Goal: Contribute content: Add original content to the website for others to see

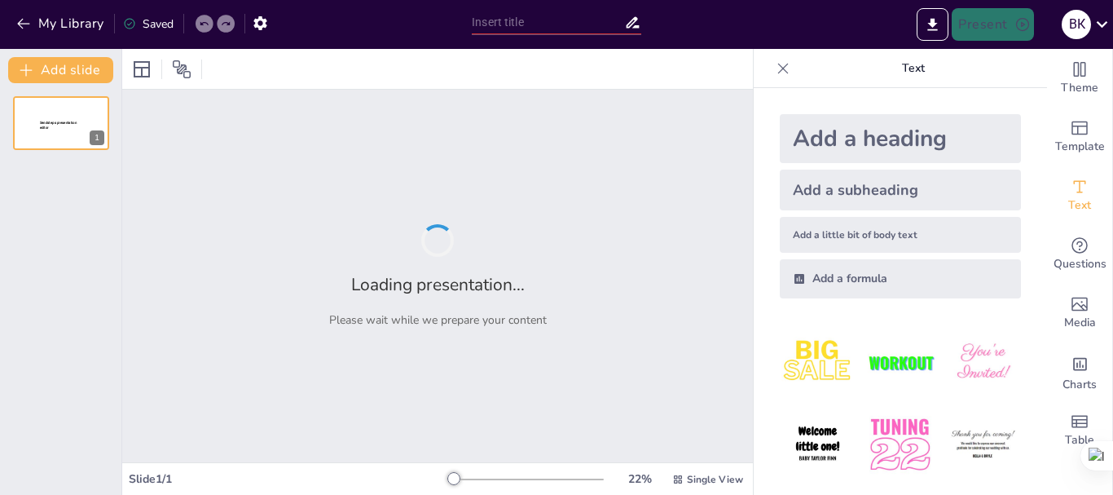
type input "Біологічні тканини як композити: структура та властивості"
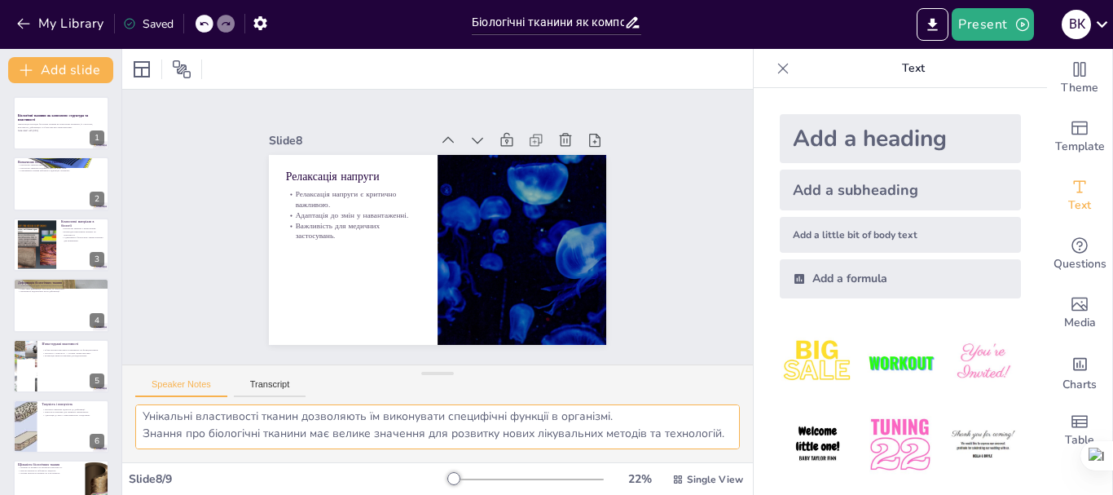
scroll to position [38, 0]
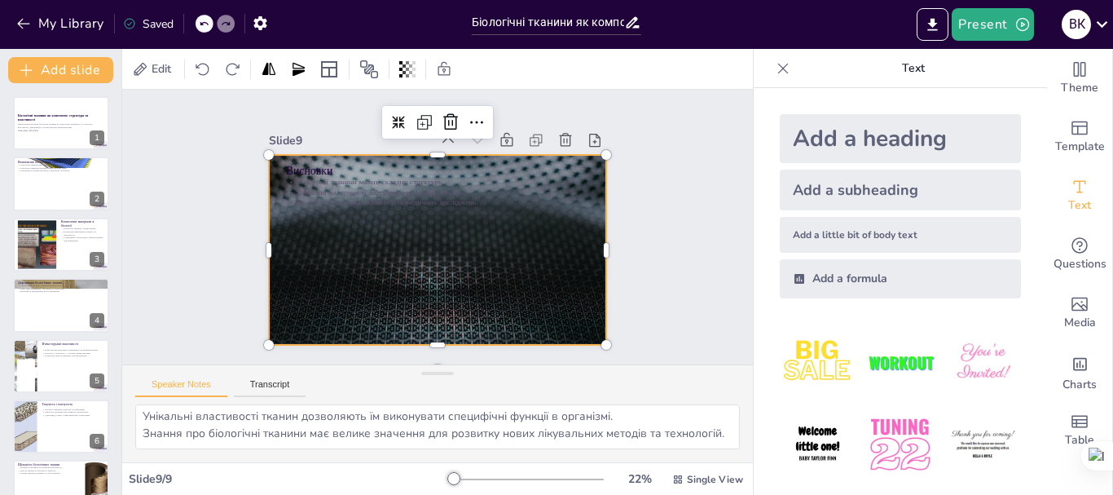
click at [537, 275] on div at bounding box center [435, 250] width 355 height 224
click at [382, 187] on p "Унікальні властивості забезпечують функціонування." at bounding box center [444, 192] width 299 height 73
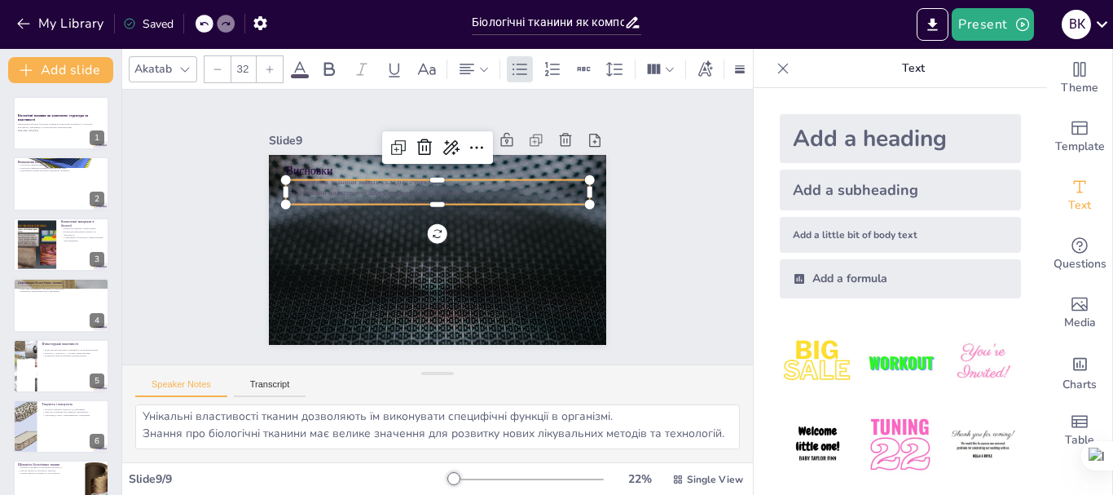
click at [382, 187] on p "Унікальні властивості забезпечують функціонування." at bounding box center [461, 200] width 233 height 211
click at [387, 187] on p "Унікальні властивості забезпечують функціонування." at bounding box center [467, 244] width 161 height 268
click at [382, 225] on p "Унікальні властивості забезпечують функціонування." at bounding box center [429, 261] width 299 height 73
click at [382, 187] on p "Унікальні властивості забезпечують функціонування." at bounding box center [465, 207] width 187 height 252
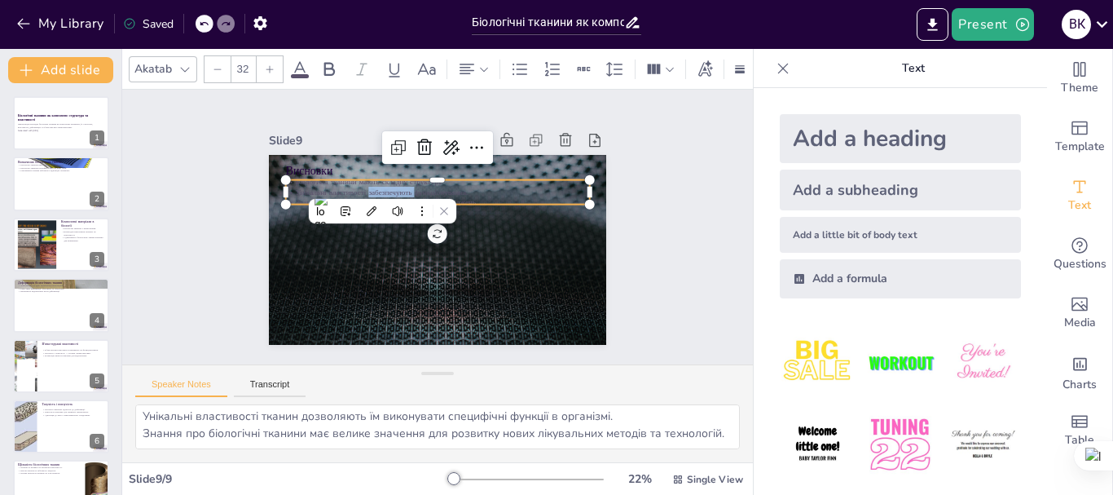
click at [382, 187] on p "Унікальні властивості забезпечують функціонування." at bounding box center [420, 257] width 268 height 161
click at [452, 187] on p "Унікальні властивості забезпечують функціонування." at bounding box center [473, 230] width 42 height 303
click at [483, 240] on p "Унікальні властивості забезпечують функціонування." at bounding box center [440, 261] width 303 height 42
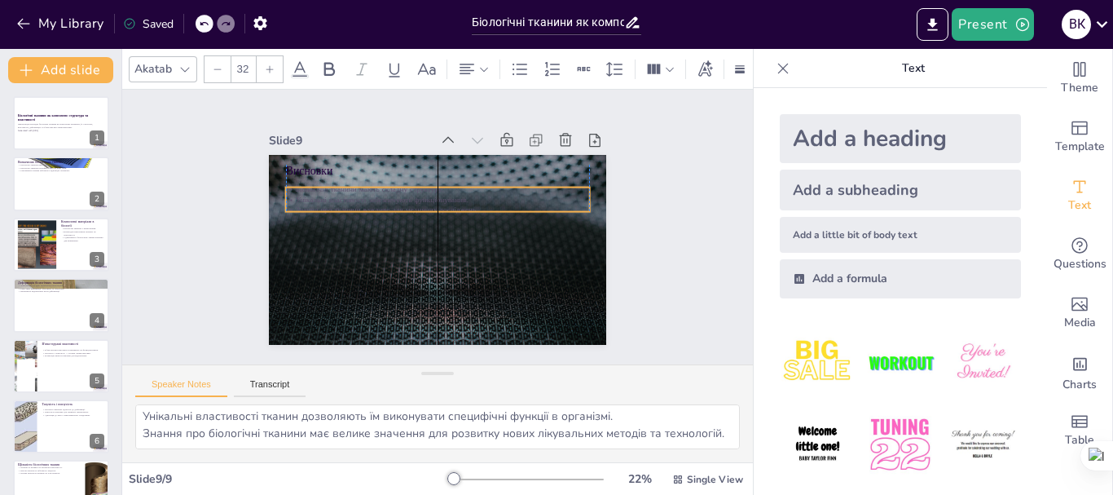
click at [481, 196] on p "Унікальні властивості забезпечують функціонування." at bounding box center [458, 208] width 211 height 233
click at [466, 195] on p "Унікальні властивості забезпечують функціонування." at bounding box center [461, 213] width 161 height 268
click at [478, 196] on p "Знання про тканини важливе для медичних досліджень." at bounding box center [453, 238] width 187 height 252
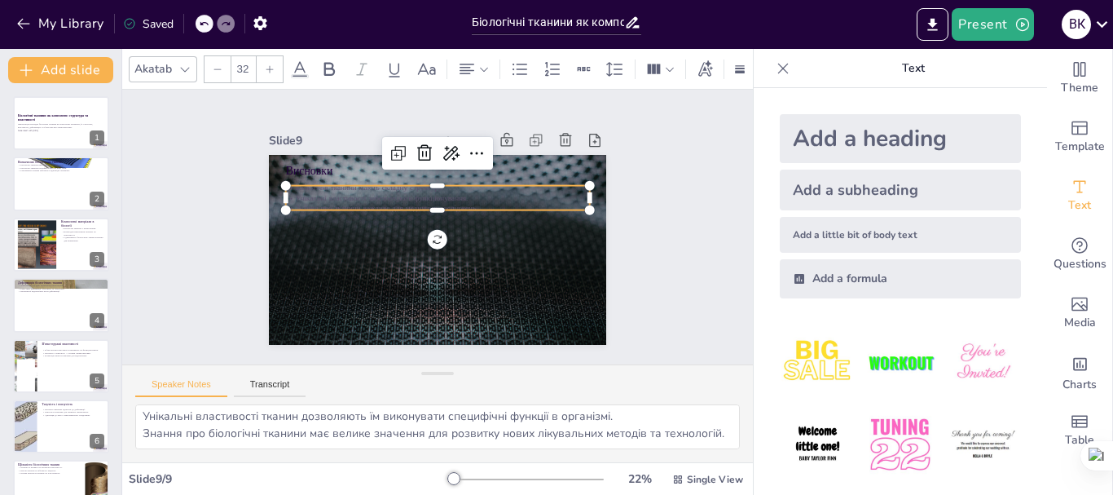
click at [478, 196] on p "Знання про тканини важливе для медичних досліджень." at bounding box center [450, 213] width 233 height 211
click at [471, 196] on p "Знання про тканини важливе для медичних досліджень." at bounding box center [420, 221] width 104 height 293
click at [477, 196] on p "Знання про тканини важливе для медичних досліджень." at bounding box center [456, 224] width 42 height 303
click at [477, 225] on p "Знання про тканини важливе для медичних досліджень." at bounding box center [435, 246] width 303 height 42
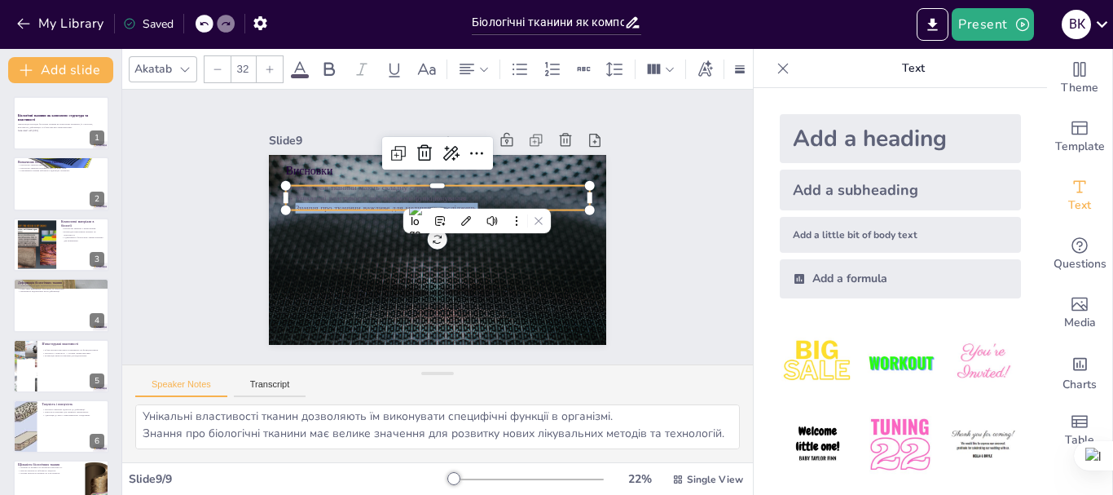
click at [297, 60] on icon at bounding box center [300, 69] width 20 height 20
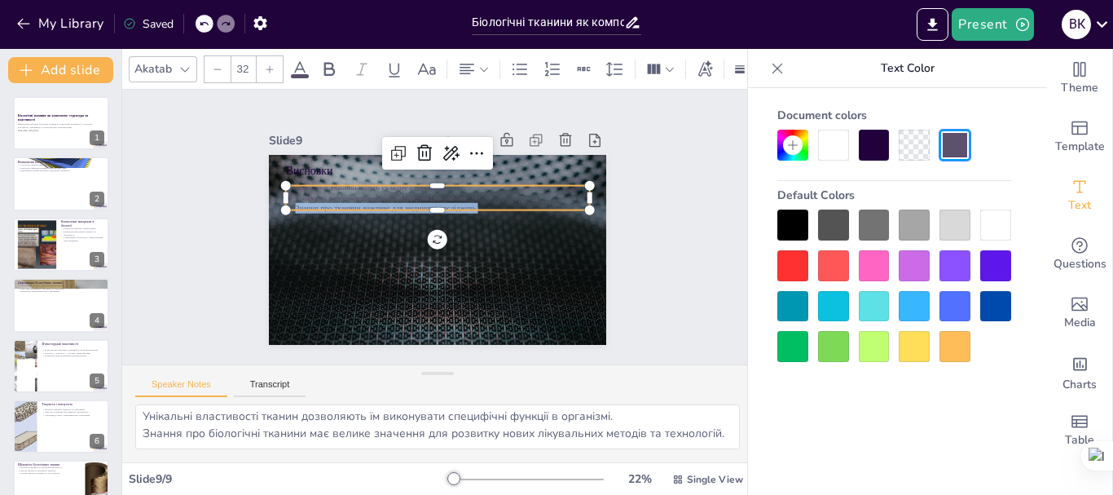
click at [985, 225] on div at bounding box center [995, 224] width 31 height 31
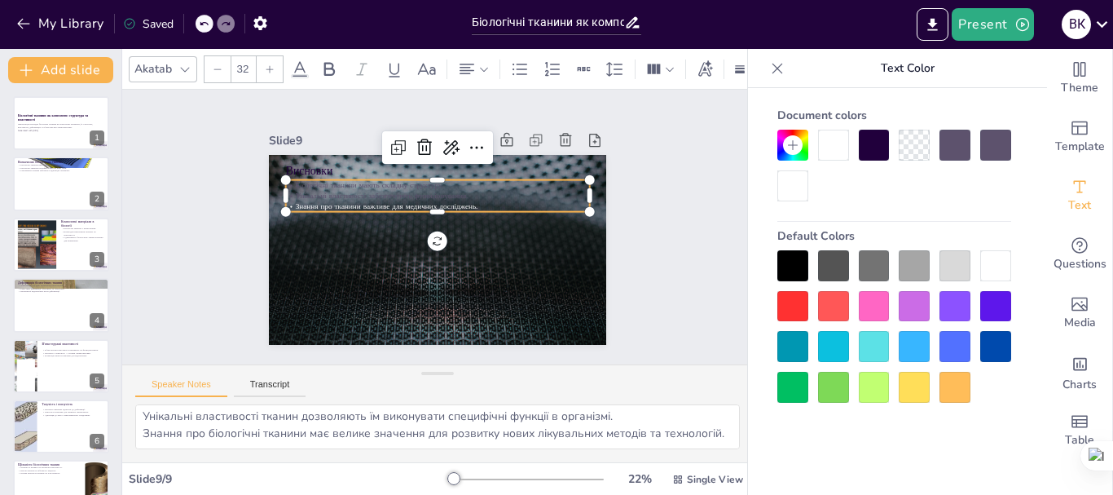
click at [496, 188] on p "Унікальні властивості забезпечують функціонування." at bounding box center [453, 199] width 268 height 161
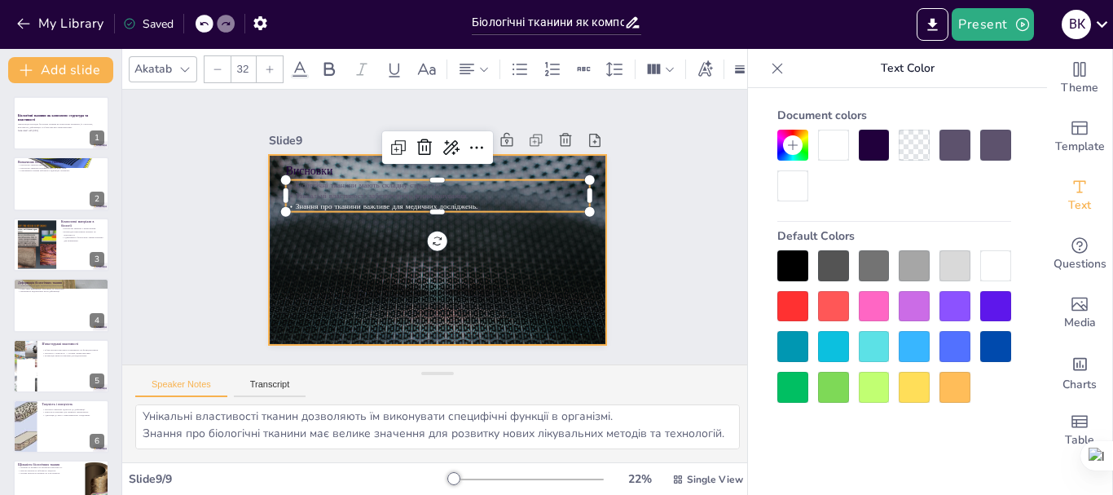
click at [496, 286] on div at bounding box center [430, 248] width 380 height 285
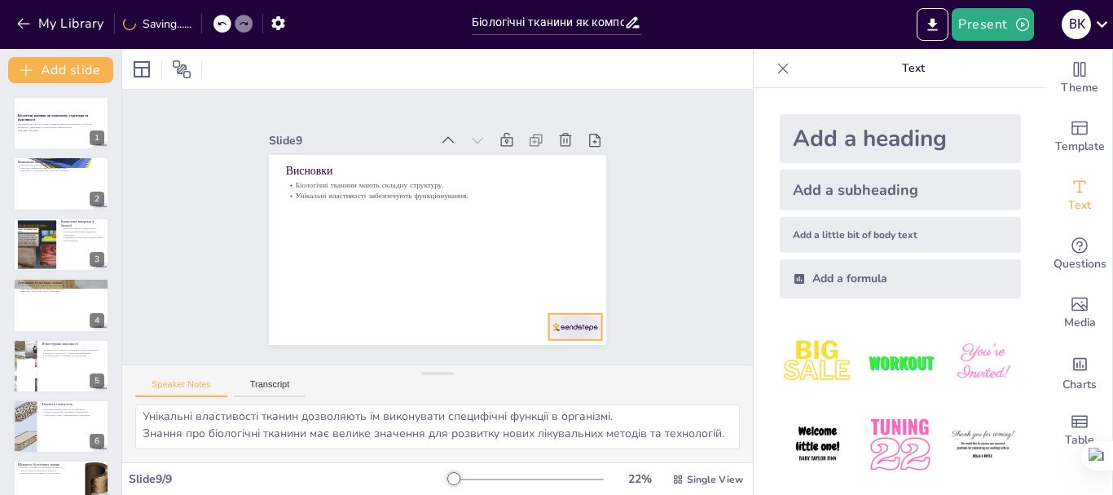
click at [482, 368] on div at bounding box center [455, 396] width 55 height 57
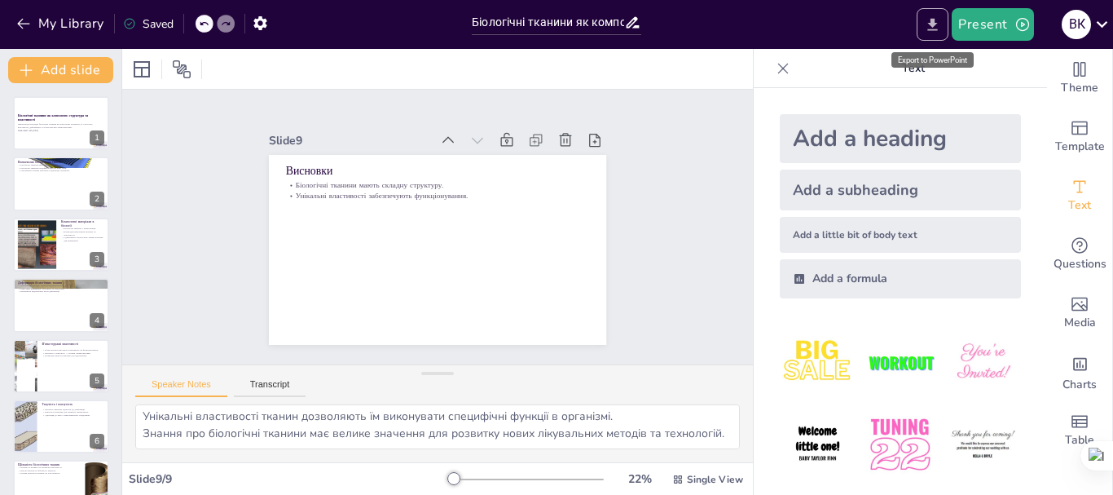
click at [941, 15] on button "Export to PowerPoint" at bounding box center [933, 24] width 32 height 33
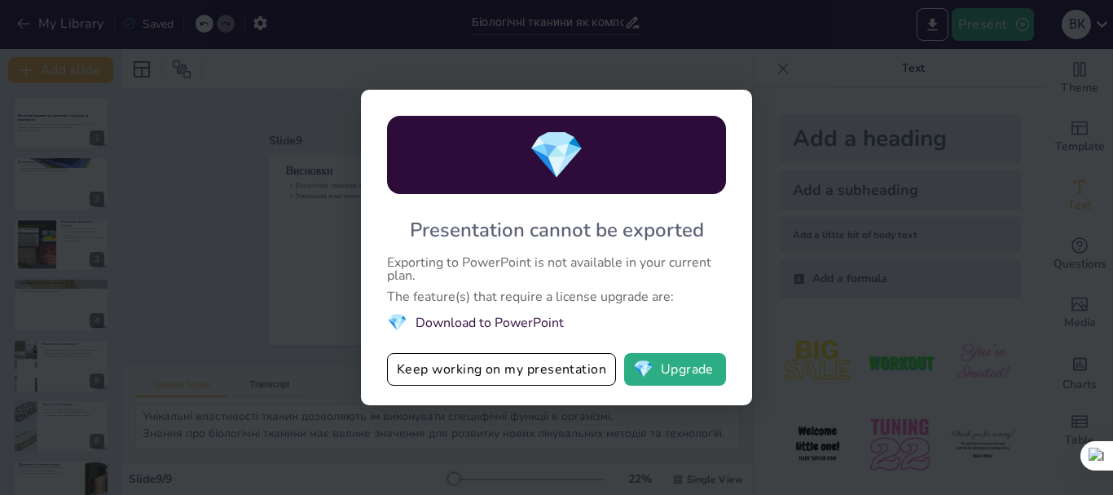
click at [771, 73] on div "💎 Presentation cannot be exported Exporting to PowerPoint is not available in y…" at bounding box center [556, 247] width 1113 height 495
click at [768, 69] on div "💎 Presentation cannot be exported Exporting to PowerPoint is not available in y…" at bounding box center [556, 247] width 1113 height 495
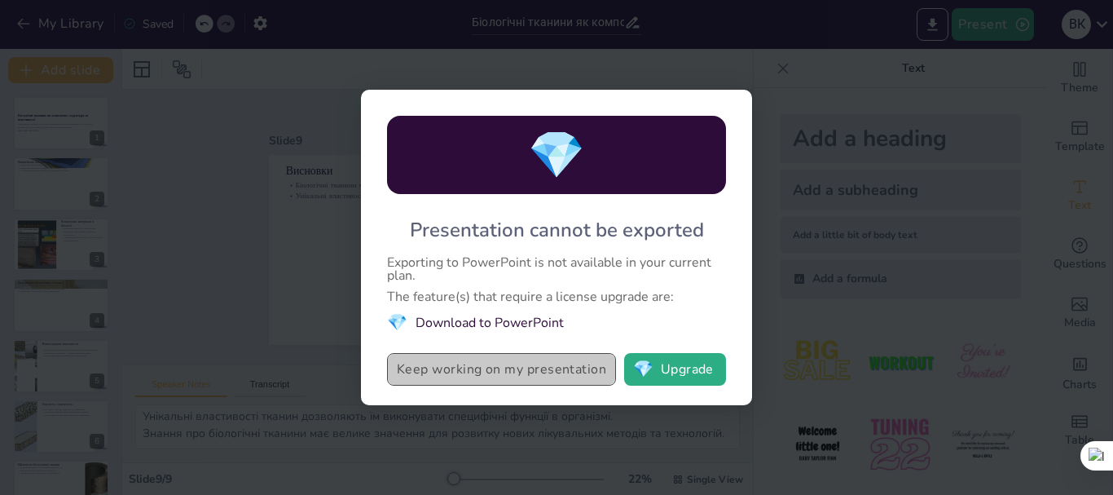
click at [576, 359] on button "Keep working on my presentation" at bounding box center [501, 369] width 229 height 33
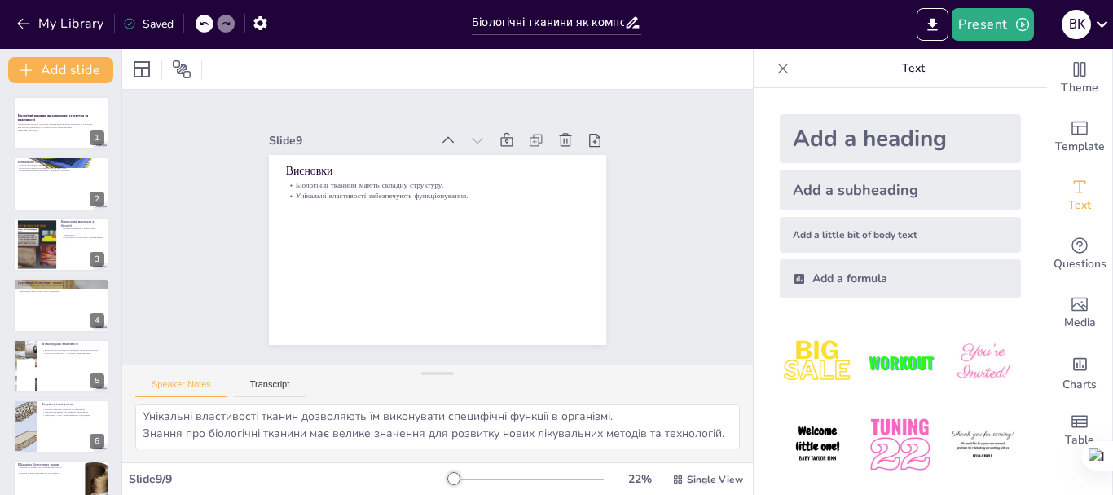
scroll to position [0, 0]
click at [36, 248] on div at bounding box center [36, 244] width 66 height 50
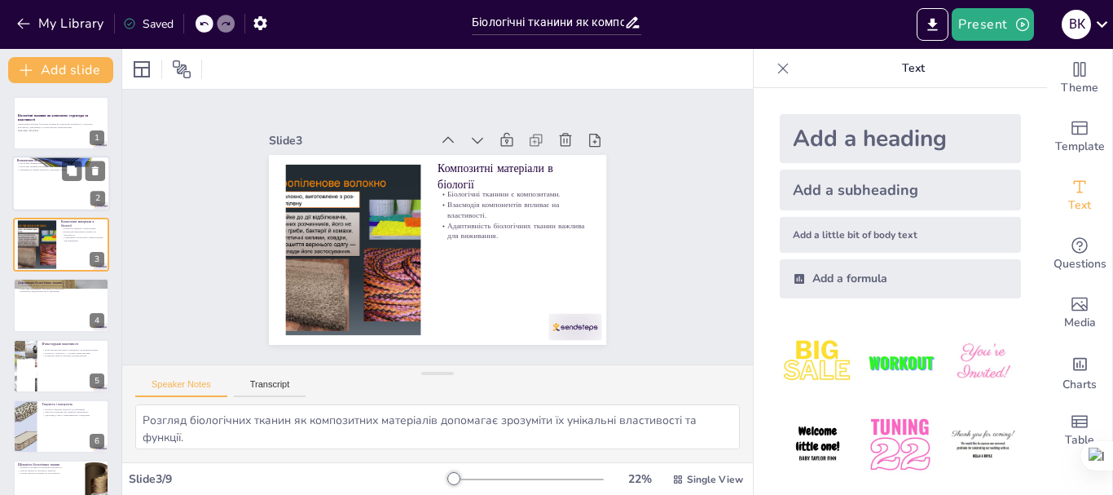
click at [46, 181] on div at bounding box center [61, 183] width 98 height 55
type textarea "Біологічні тканини складаються з клітин, які разом виконують специфічні функції…"
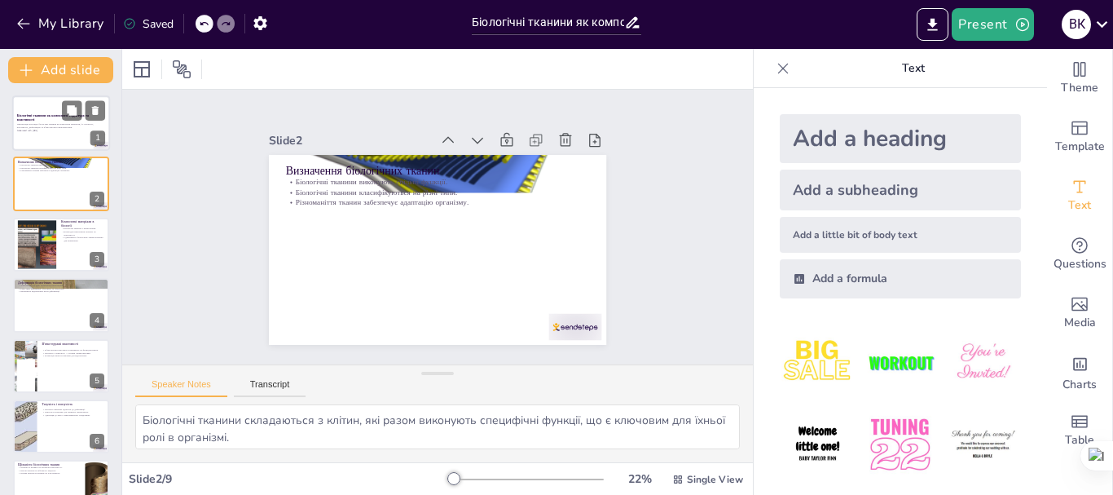
click at [56, 96] on div "Біологічні тканини як композити: структура та властивості Презентація розглядає…" at bounding box center [61, 122] width 98 height 55
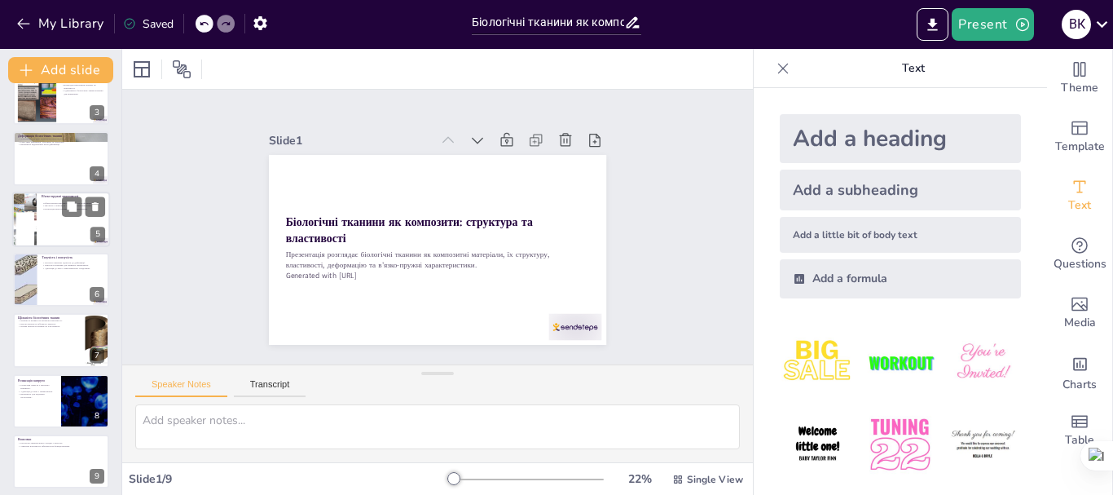
scroll to position [153, 0]
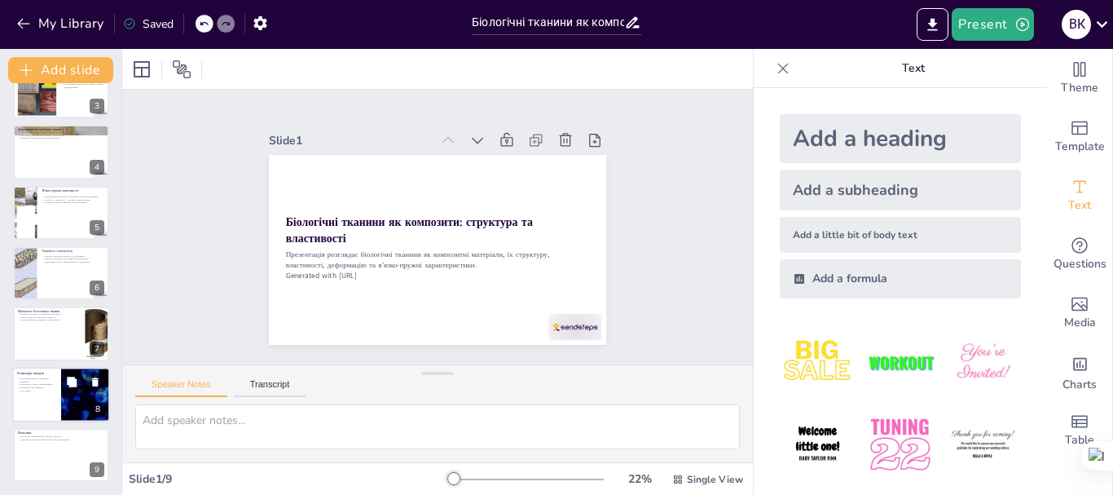
click at [57, 394] on div at bounding box center [61, 394] width 98 height 55
type textarea "Релаксація напруги є важливою для відновлення тканин після деформації, що забез…"
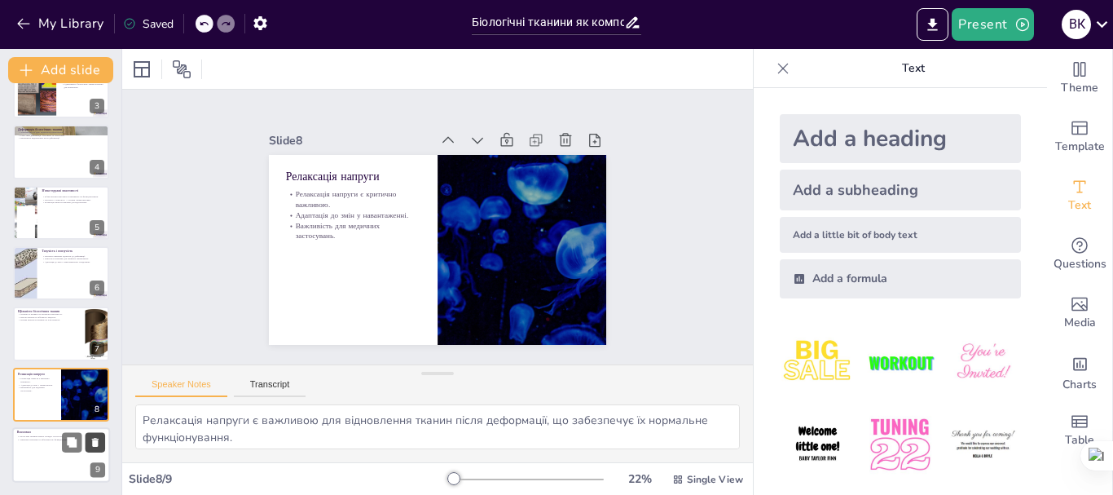
click at [90, 446] on icon at bounding box center [95, 442] width 11 height 11
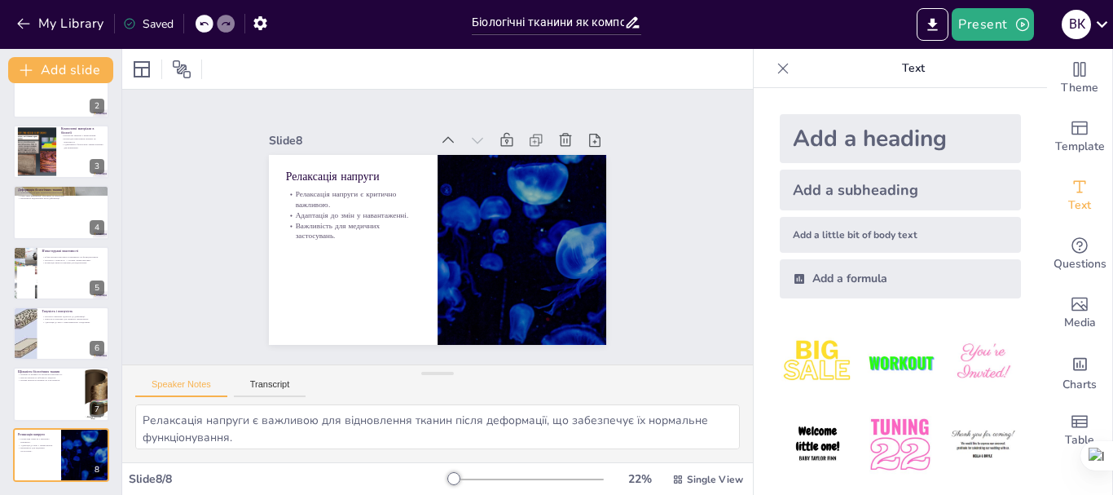
scroll to position [93, 0]
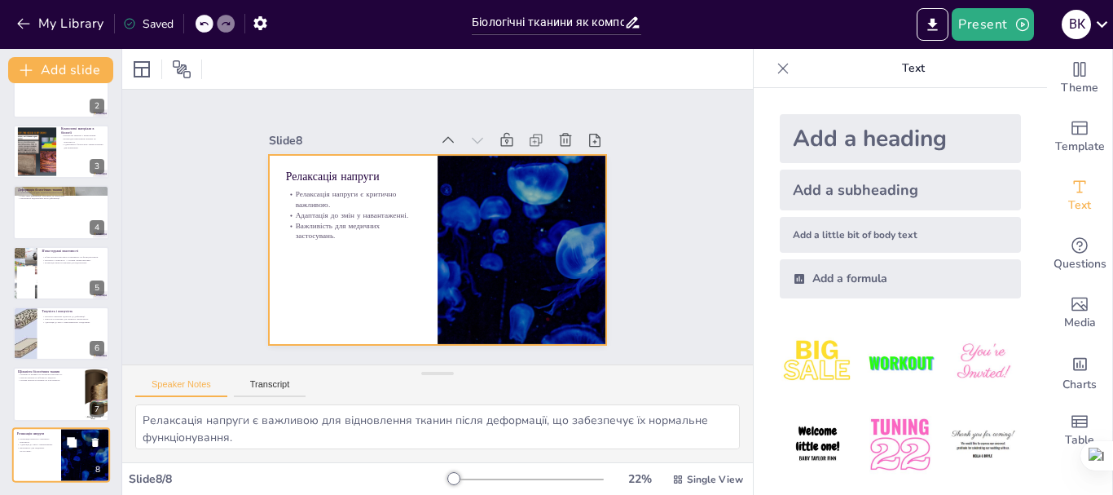
click at [54, 455] on div at bounding box center [61, 454] width 98 height 55
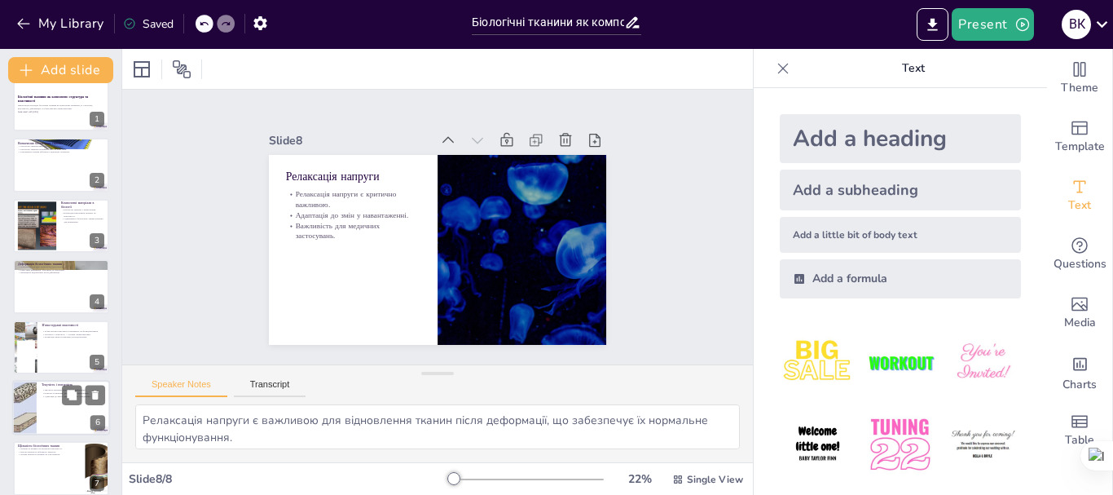
scroll to position [0, 0]
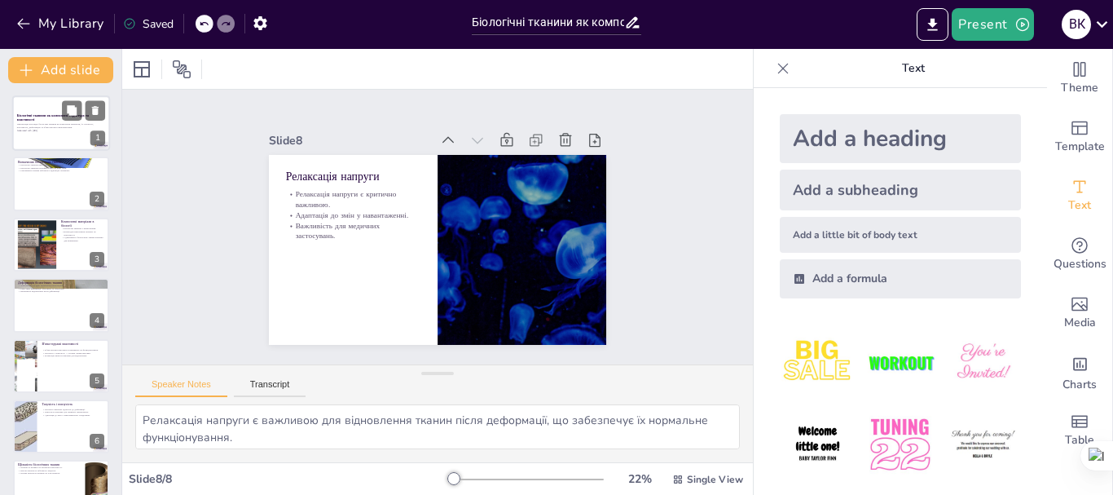
click at [45, 125] on p "Презентація розглядає біологічні тканини як композитні матеріали, їх структуру,…" at bounding box center [61, 126] width 88 height 6
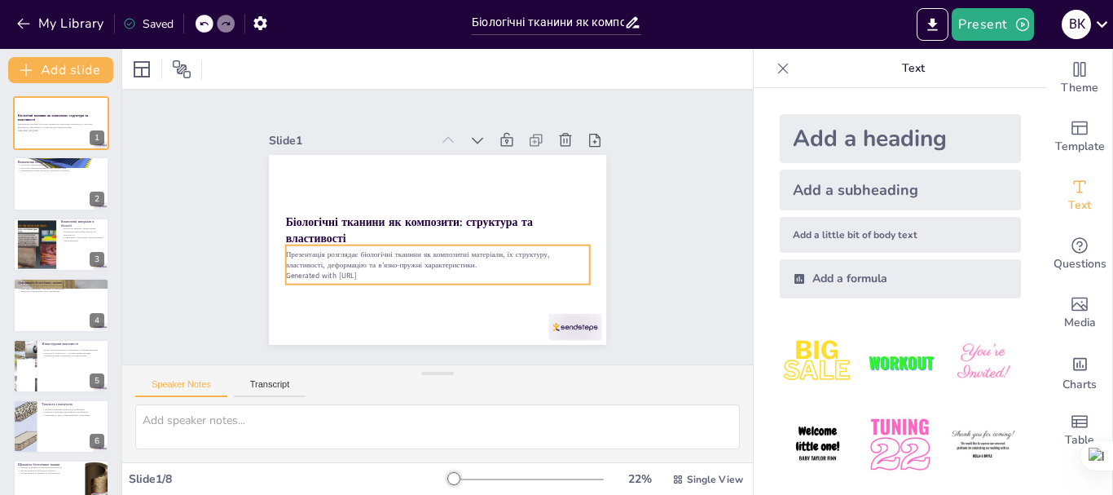
click at [327, 273] on p "Generated with [URL]" at bounding box center [393, 247] width 133 height 282
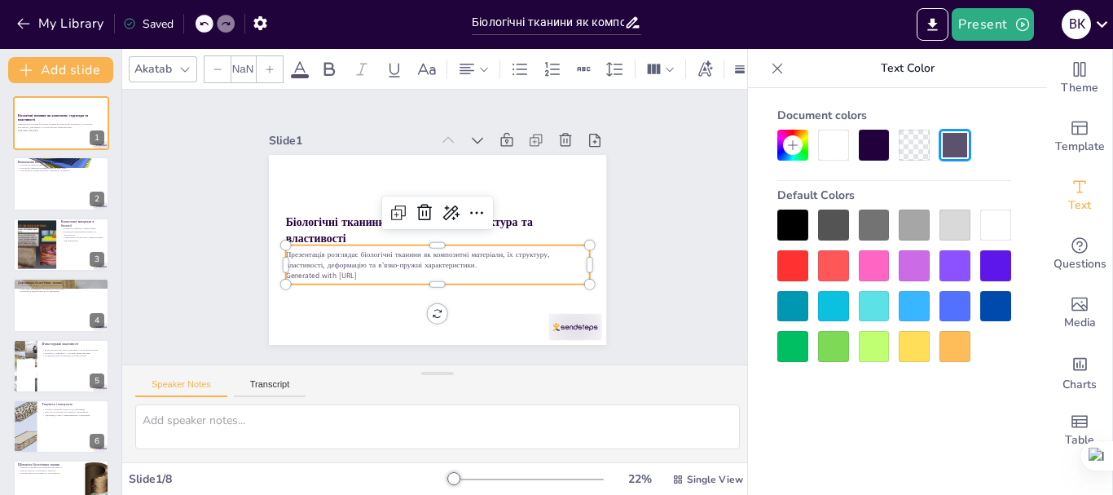
type input "32"
click at [340, 273] on p "Generated with [URL]" at bounding box center [392, 241] width 104 height 293
click at [346, 271] on p "Generated with [URL]" at bounding box center [414, 268] width 268 height 161
click at [368, 271] on p "Generated with [URL]" at bounding box center [389, 232] width 42 height 303
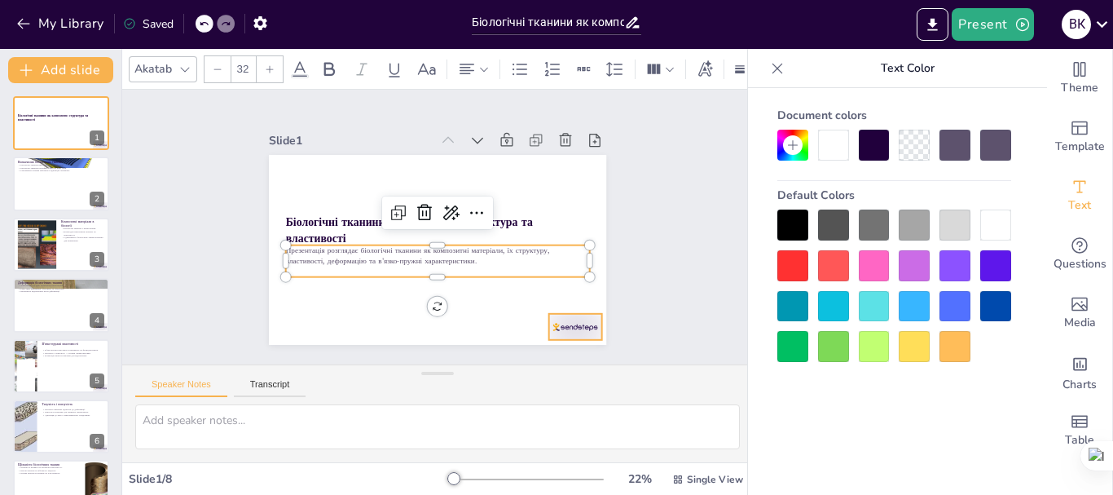
click at [536, 358] on div at bounding box center [507, 382] width 59 height 49
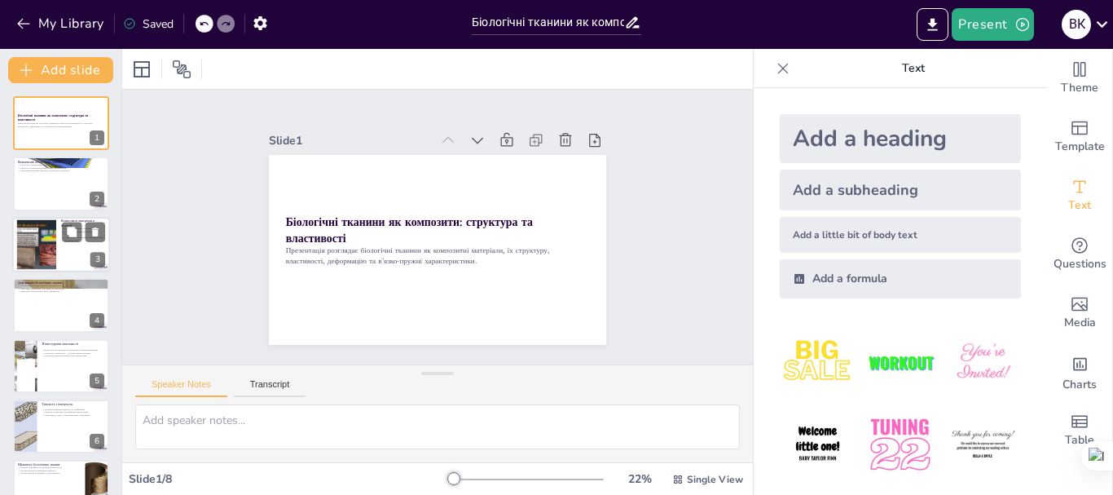
click at [55, 250] on div at bounding box center [36, 244] width 66 height 50
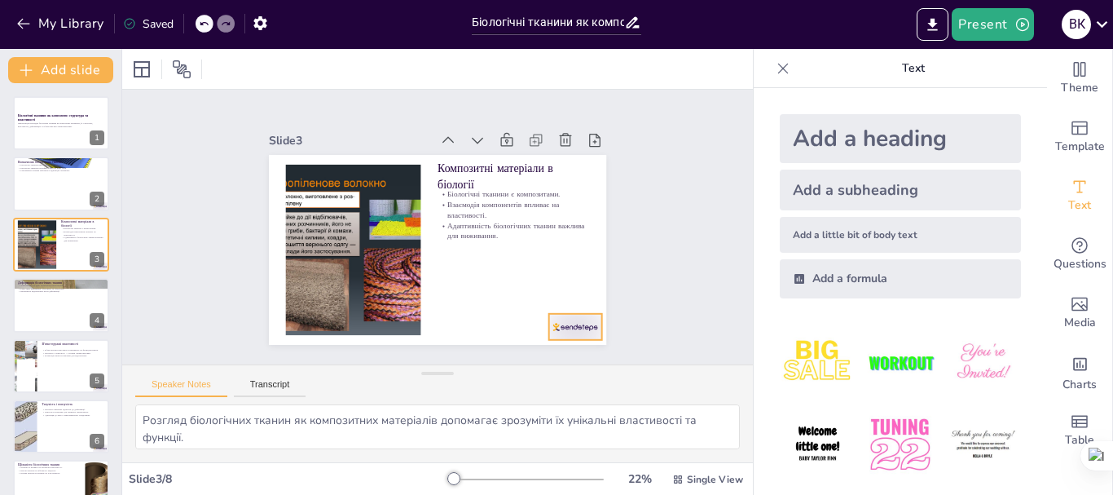
click at [297, 253] on div at bounding box center [268, 227] width 58 height 52
click at [52, 197] on div at bounding box center [61, 183] width 98 height 55
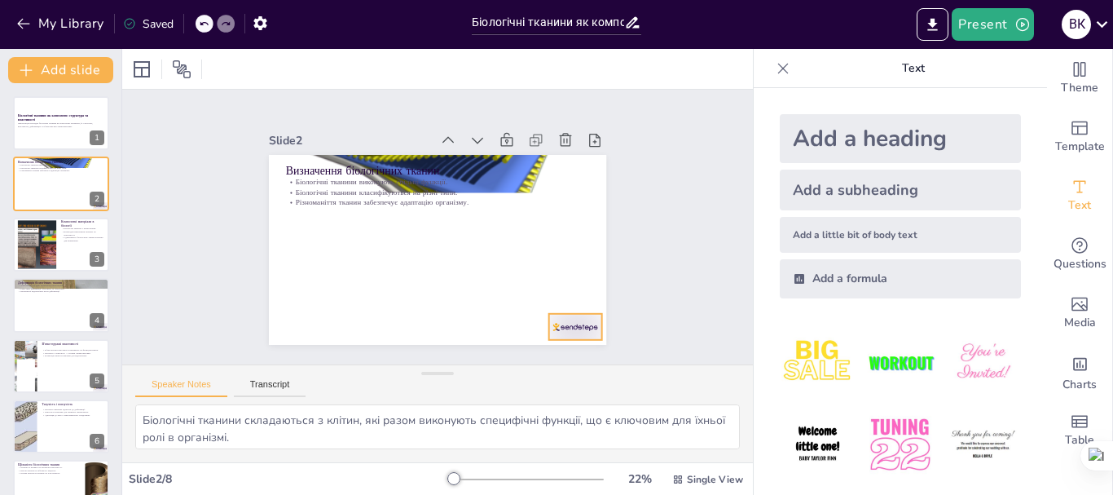
click at [298, 291] on div at bounding box center [271, 262] width 55 height 57
click at [40, 315] on div at bounding box center [61, 304] width 98 height 55
type textarea "Деформація тканин під механічними навантаженнями є ключовим аспектом їх функціо…"
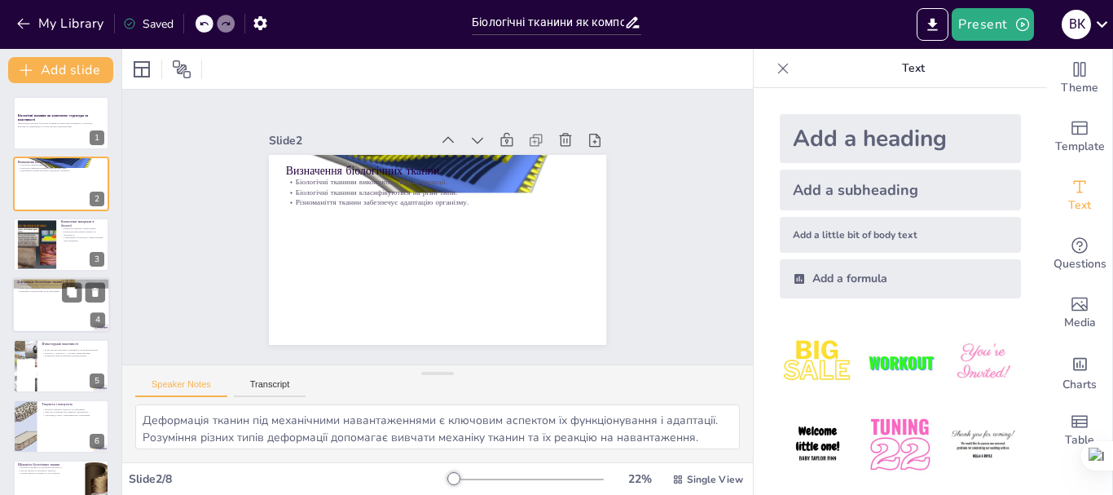
scroll to position [16, 0]
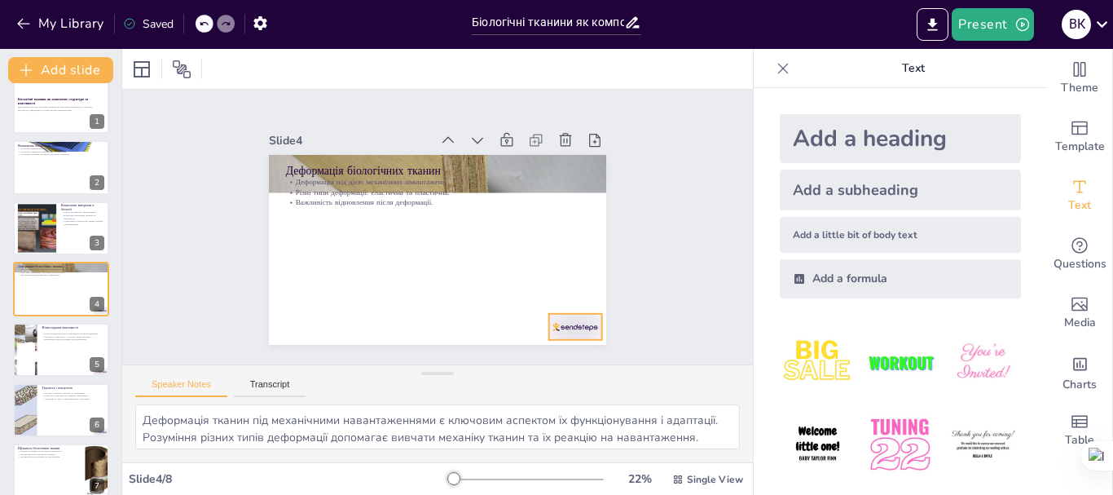
click at [502, 366] on div at bounding box center [473, 393] width 57 height 55
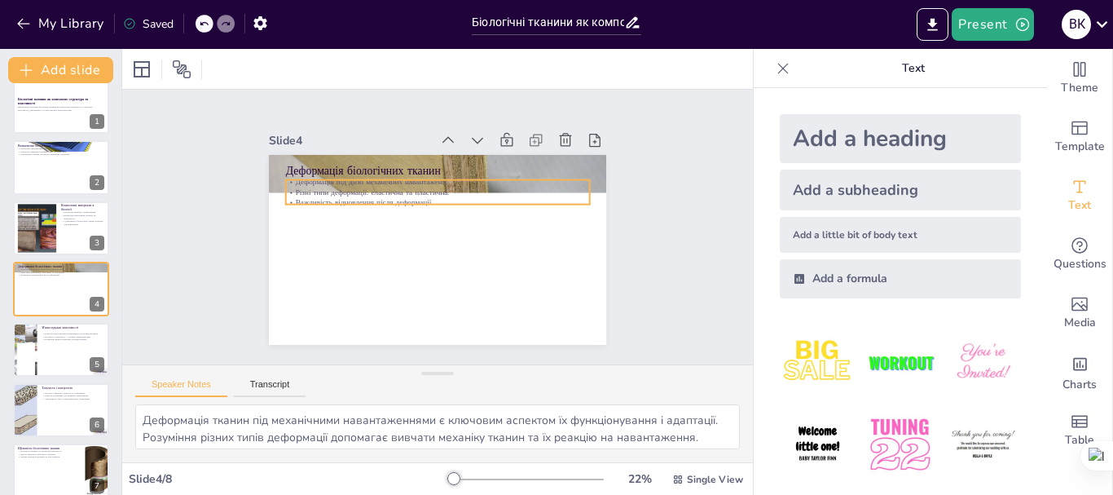
click at [337, 196] on p "Важливість відновлення після деформації." at bounding box center [453, 209] width 233 height 211
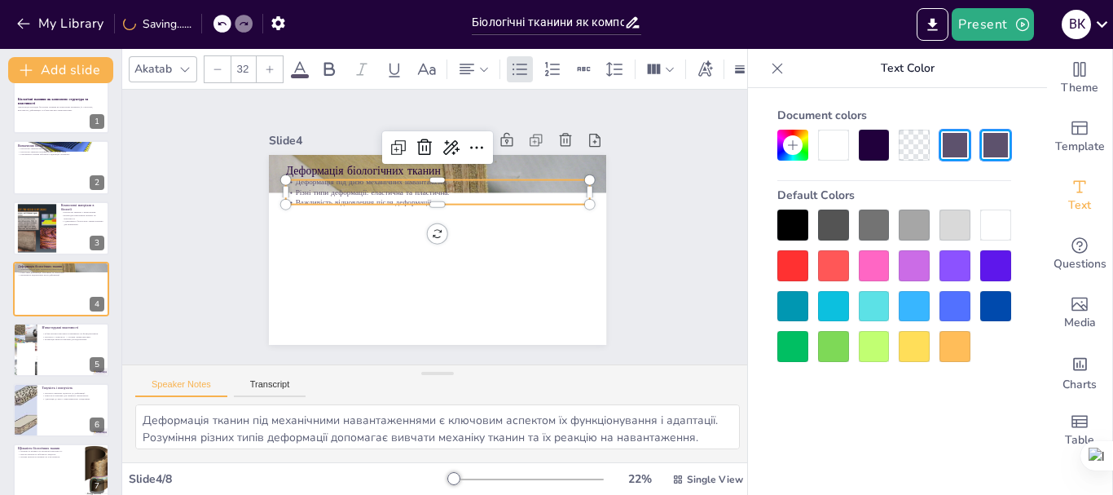
click at [378, 196] on p "Важливість відновлення після деформації." at bounding box center [458, 215] width 161 height 268
click at [365, 184] on p "Різні типи деформації: еластична та пластична." at bounding box center [452, 195] width 282 height 134
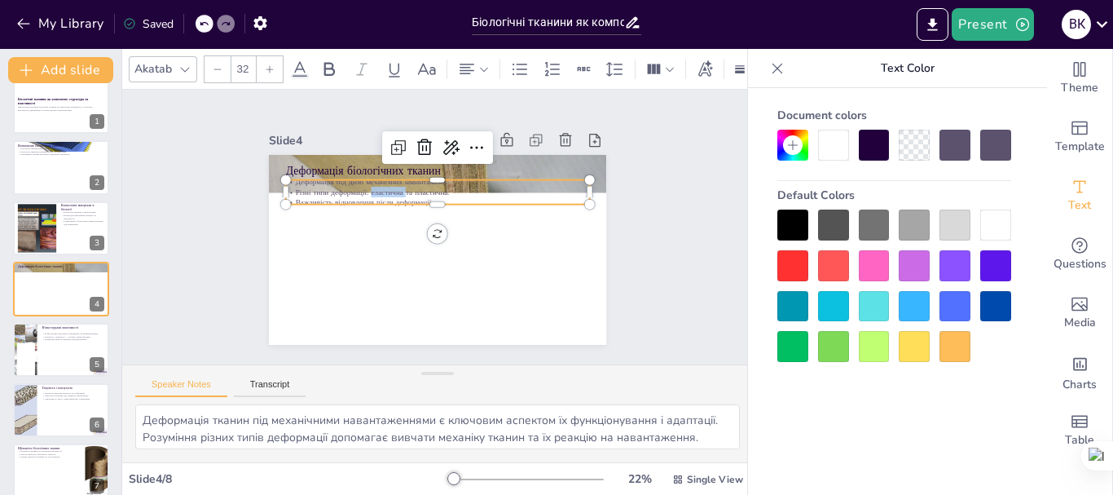
click at [365, 192] on p "Різні типи деформації: еластична та пластична." at bounding box center [452, 258] width 282 height 133
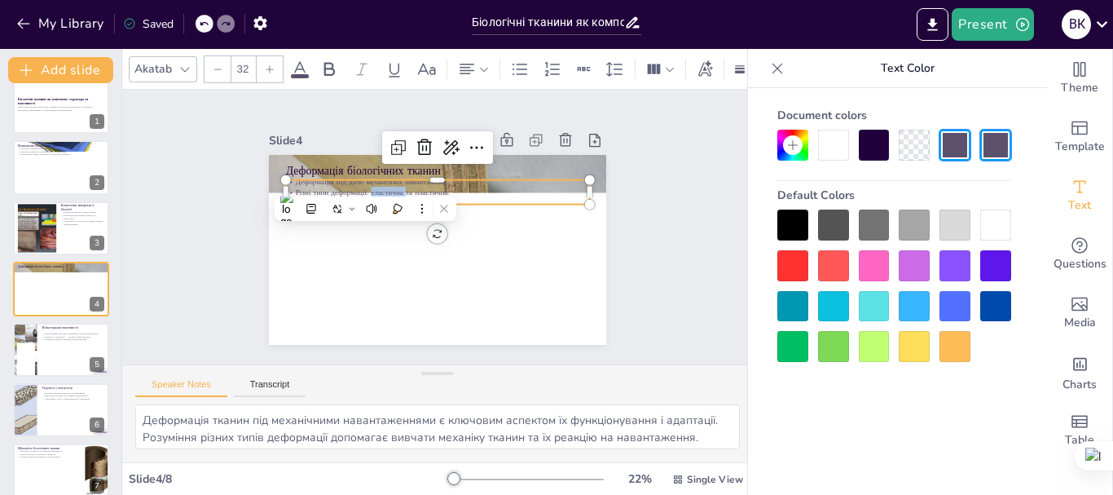
click at [460, 198] on div at bounding box center [450, 236] width 189 height 253
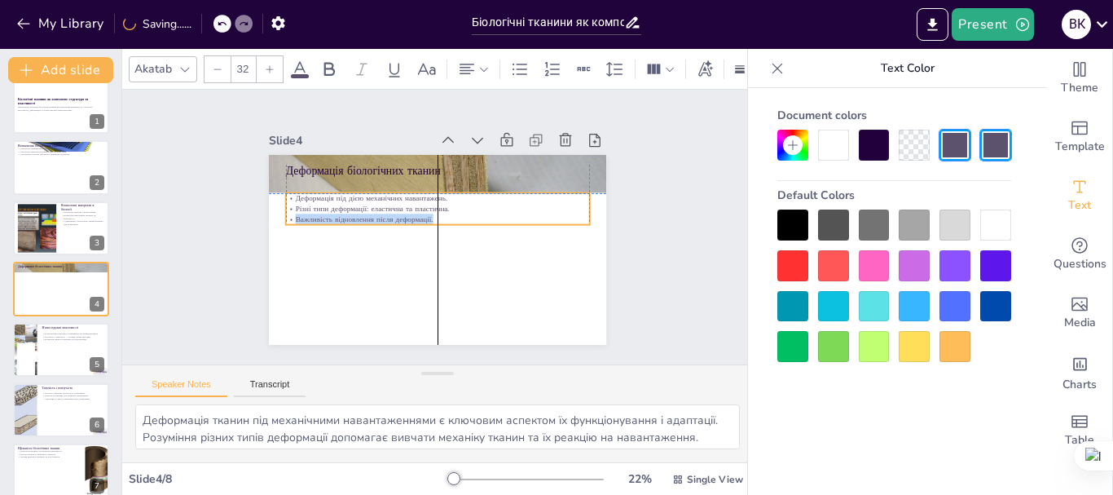
drag, startPoint x: 453, startPoint y: 195, endPoint x: 452, endPoint y: 206, distance: 11.5
click at [452, 206] on div "Деформація під дією механічних навантажень. Різні типи деформації: еластична та…" at bounding box center [450, 240] width 247 height 227
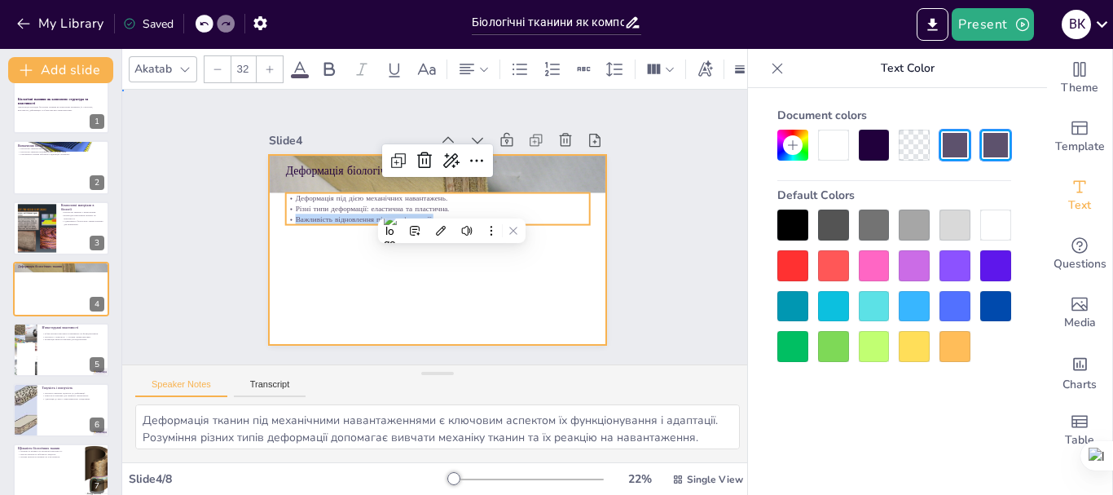
click at [564, 254] on div at bounding box center [420, 242] width 367 height 378
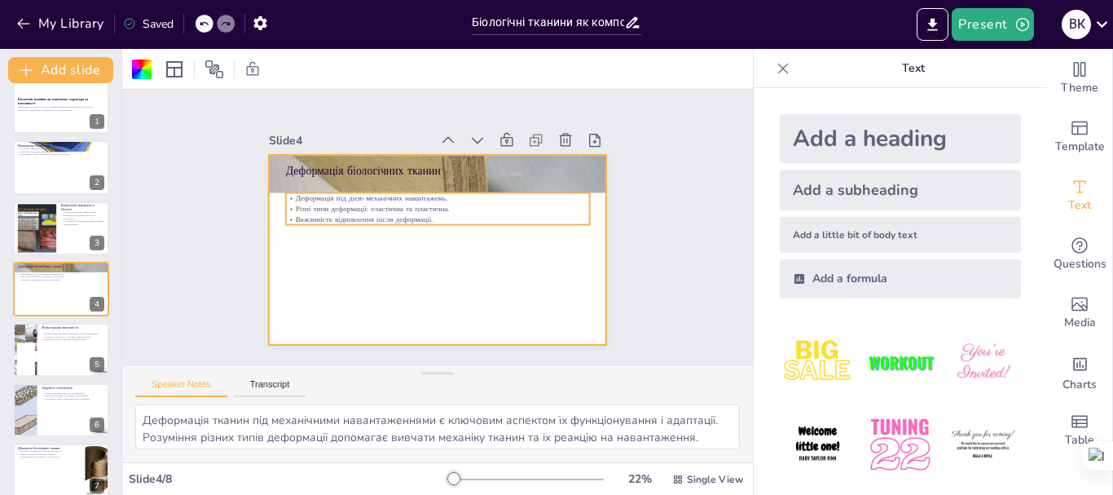
click at [500, 192] on p "Деформація під дією механічних навантажень." at bounding box center [452, 201] width 268 height 161
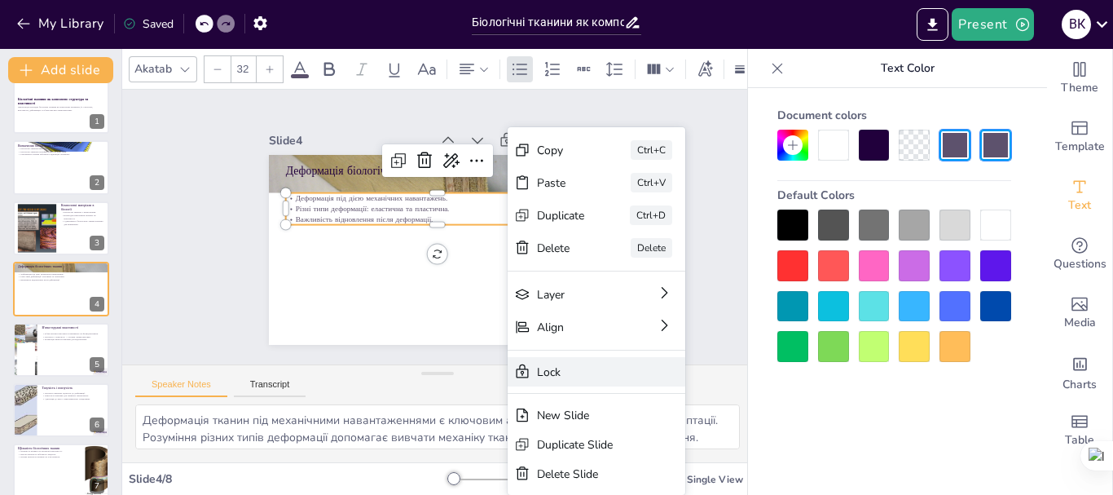
click at [159, 360] on div "Lock" at bounding box center [108, 389] width 99 height 174
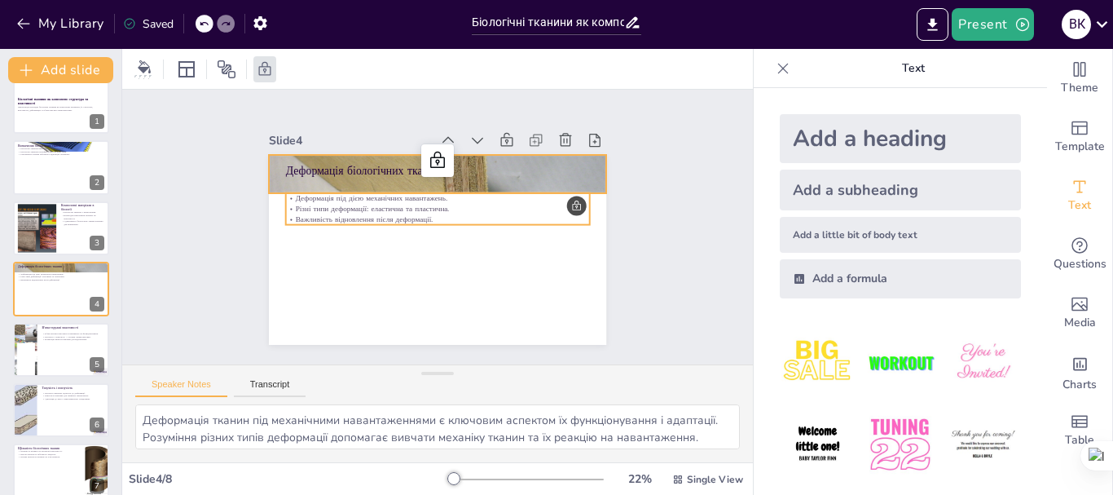
click at [440, 180] on div at bounding box center [490, 221] width 287 height 362
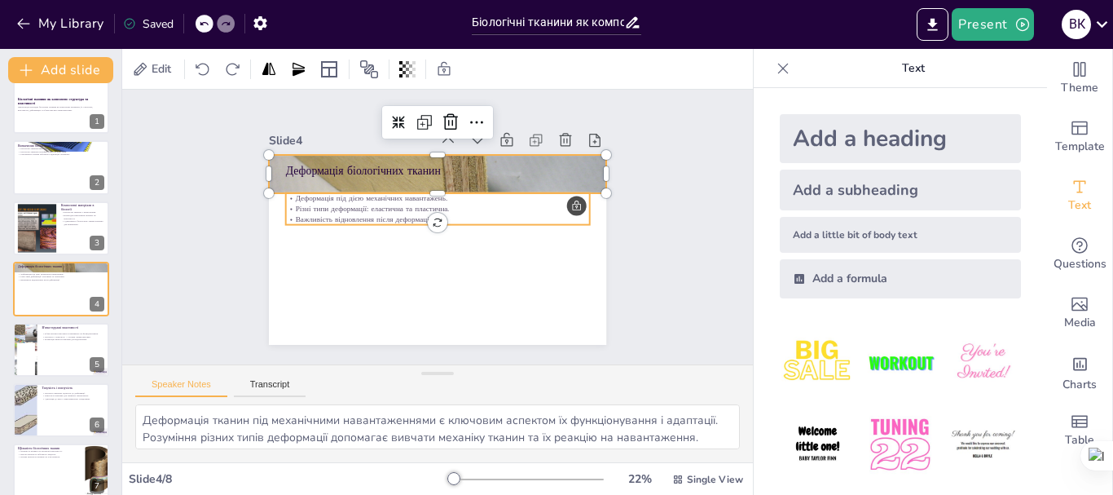
click at [440, 200] on p "Різні типи деформації: еластична та пластична." at bounding box center [453, 218] width 161 height 268
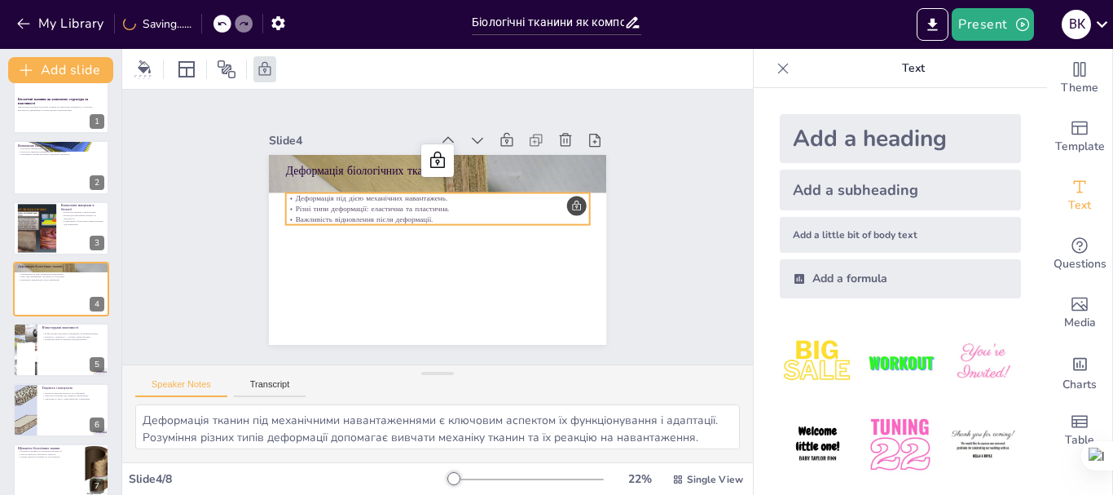
drag, startPoint x: 441, startPoint y: 209, endPoint x: 337, endPoint y: 203, distance: 104.5
click at [392, 206] on div "Деформація під дією механічних навантажень. Різні типи деформації: еластична та…" at bounding box center [446, 210] width 279 height 179
click at [359, 202] on p "Різні типи деформації: еластична та пластична." at bounding box center [452, 216] width 187 height 252
click at [492, 204] on p "Різні типи деформації: еластична та пластична." at bounding box center [455, 222] width 73 height 299
click at [562, 209] on p "Різні типи деформації: еластична та пластична." at bounding box center [441, 245] width 299 height 73
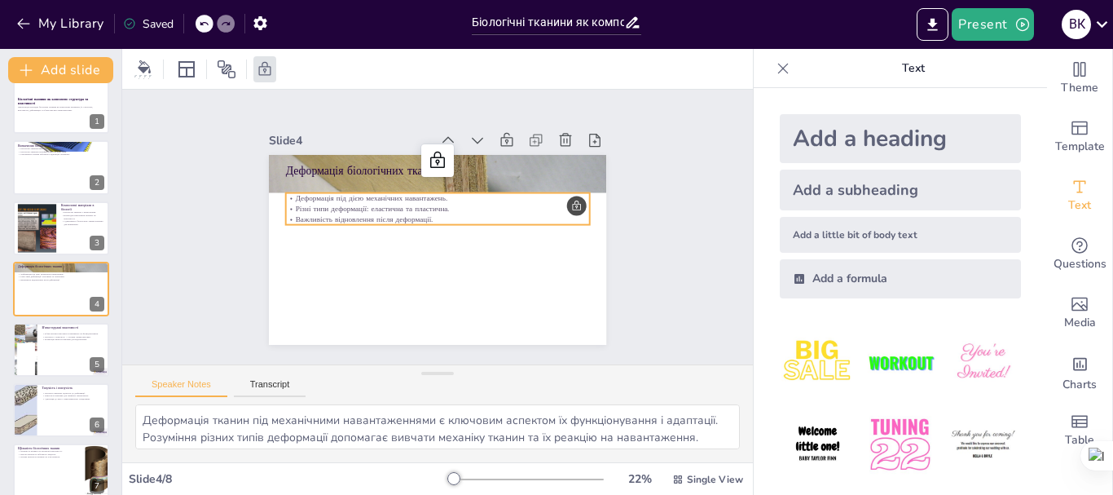
click at [507, 201] on p "Різні типи деформації: еластична та пластична." at bounding box center [455, 221] width 104 height 293
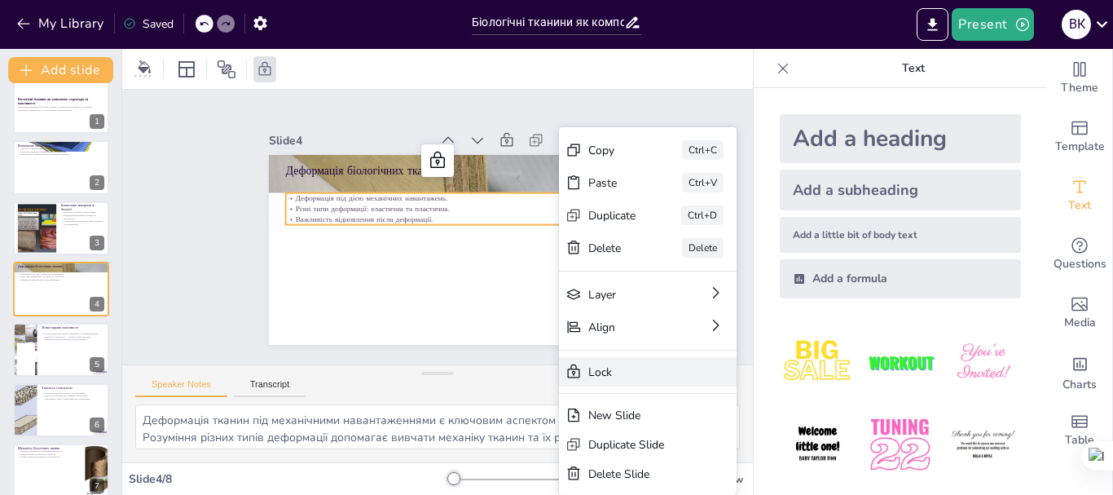
click at [154, 381] on div "Lock" at bounding box center [112, 470] width 83 height 178
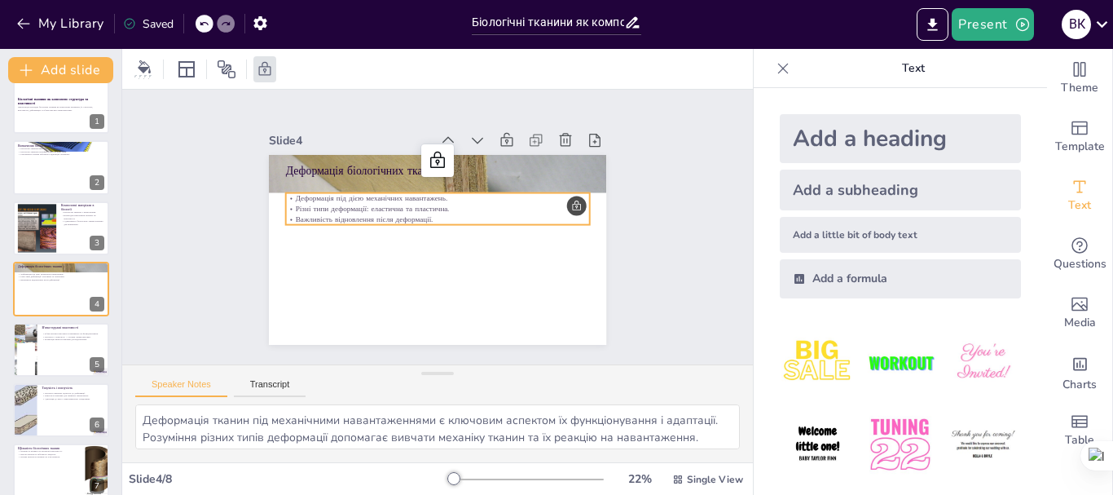
click at [466, 201] on p "Різні типи деформації: еластична та пластична." at bounding box center [443, 244] width 293 height 104
click at [466, 201] on p "Різні типи деформації: еластична та пластична." at bounding box center [449, 213] width 233 height 211
click at [466, 201] on p "Різні типи деформації: еластична та пластична." at bounding box center [447, 242] width 268 height 161
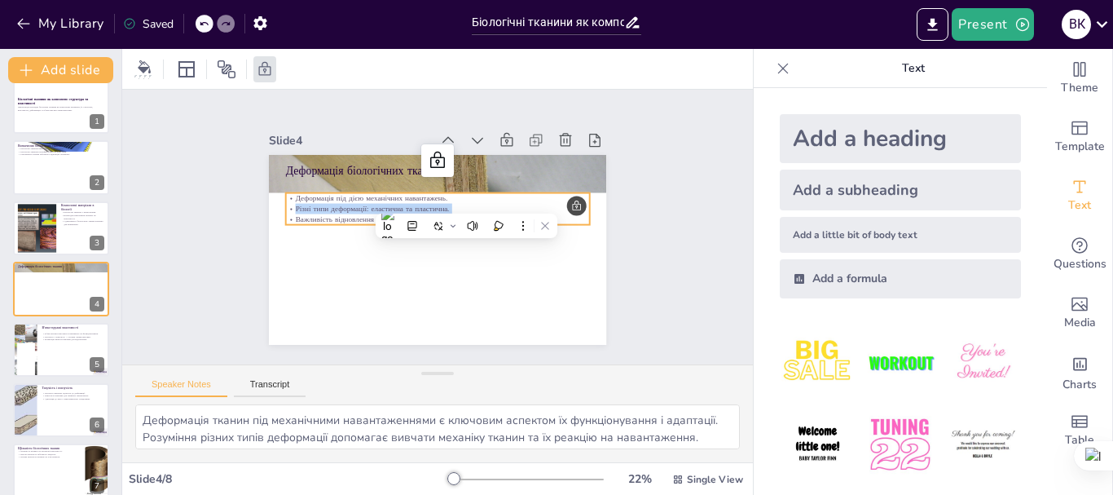
click at [443, 200] on p "Різні типи деформації: еластична та пластична." at bounding box center [428, 242] width 268 height 161
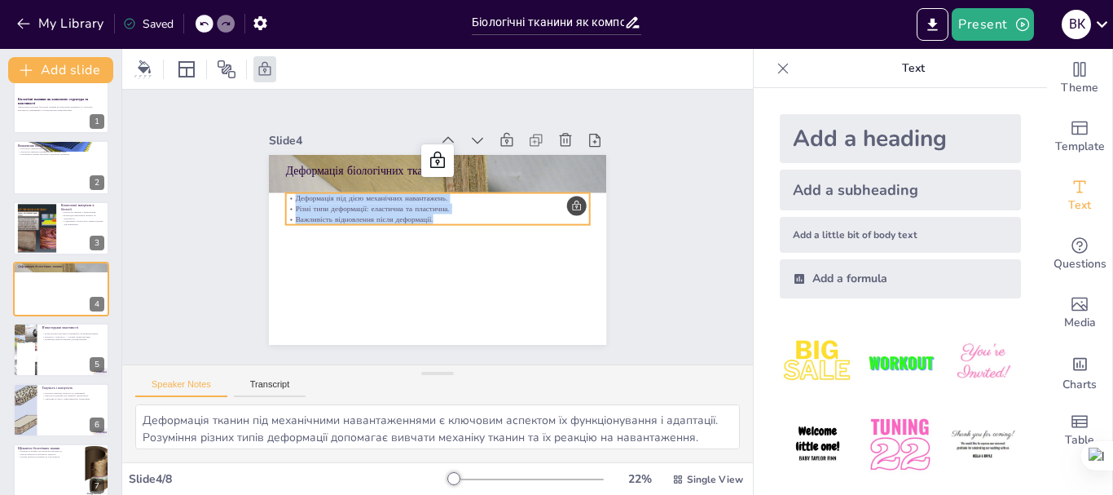
drag, startPoint x: 427, startPoint y: 213, endPoint x: 282, endPoint y: 193, distance: 146.4
click at [338, 193] on div "Деформація під дією механічних навантажень. Різні типи деформації: еластична та…" at bounding box center [451, 239] width 227 height 247
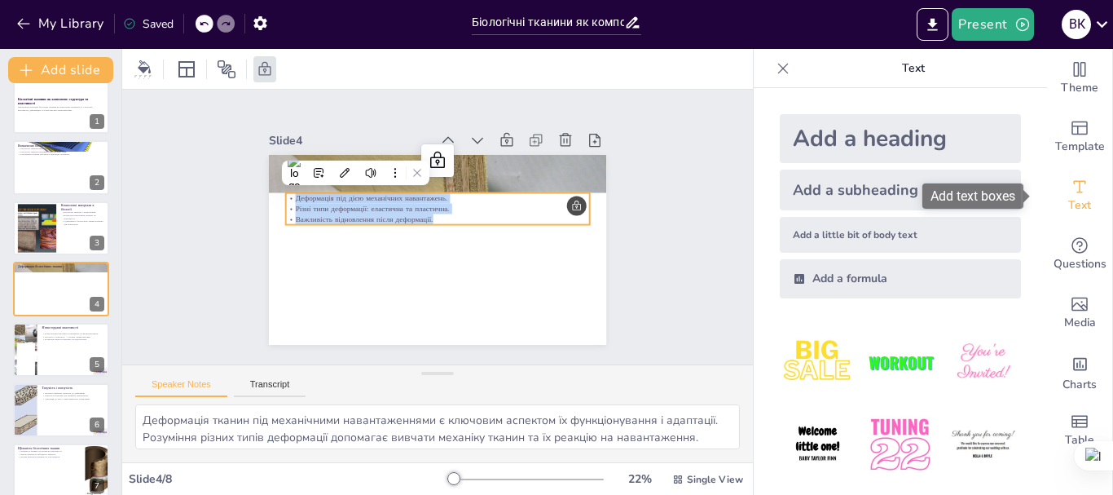
click at [1080, 196] on div "Text" at bounding box center [1079, 195] width 65 height 59
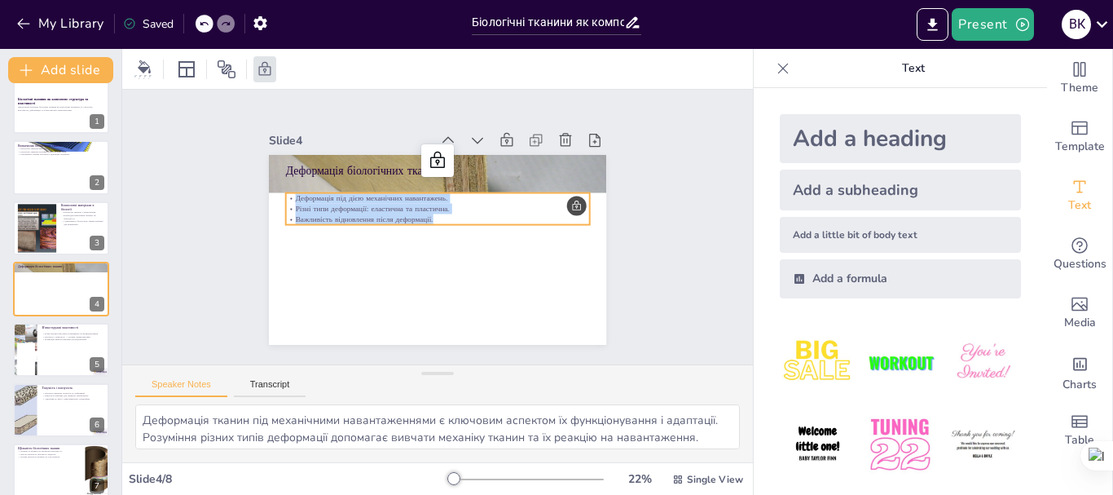
scroll to position [89, 0]
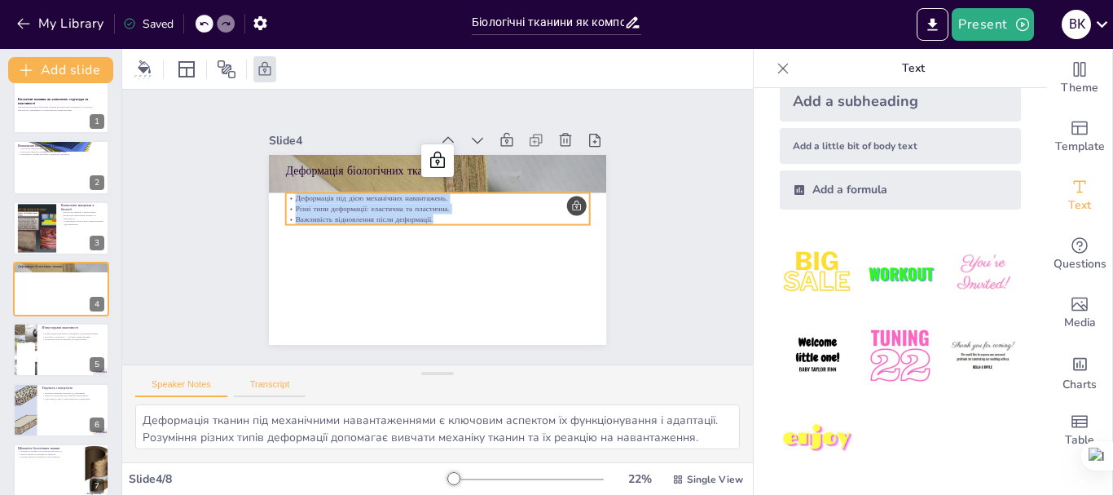
click at [253, 390] on button "Transcript" at bounding box center [270, 388] width 73 height 18
click at [200, 385] on button "Speaker Notes" at bounding box center [181, 388] width 92 height 18
click at [58, 242] on div at bounding box center [61, 227] width 98 height 55
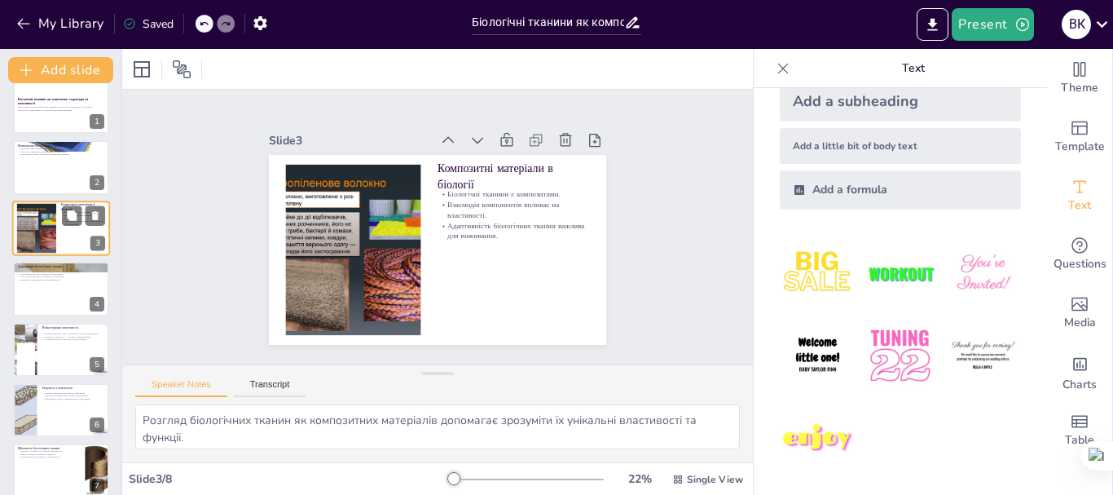
scroll to position [0, 0]
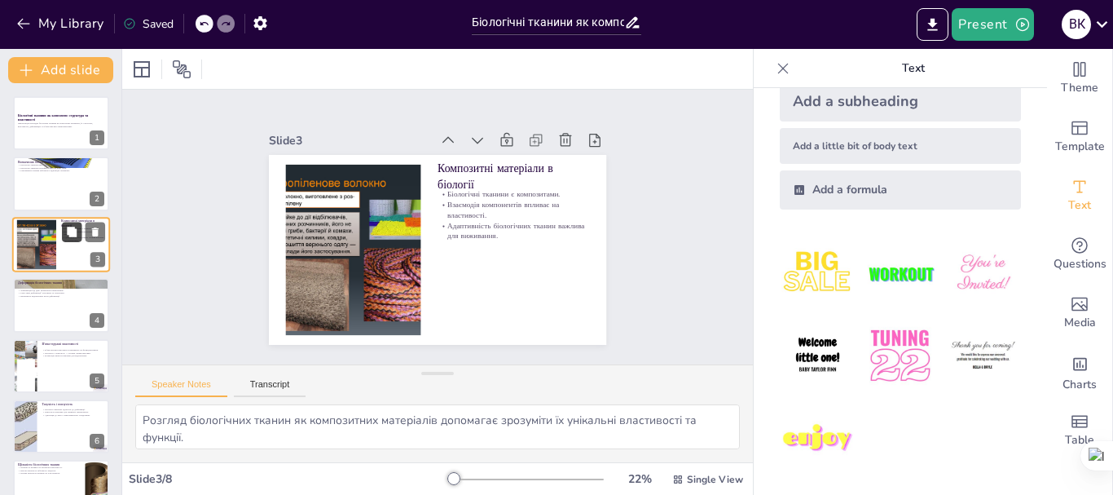
click at [77, 241] on button at bounding box center [72, 232] width 20 height 20
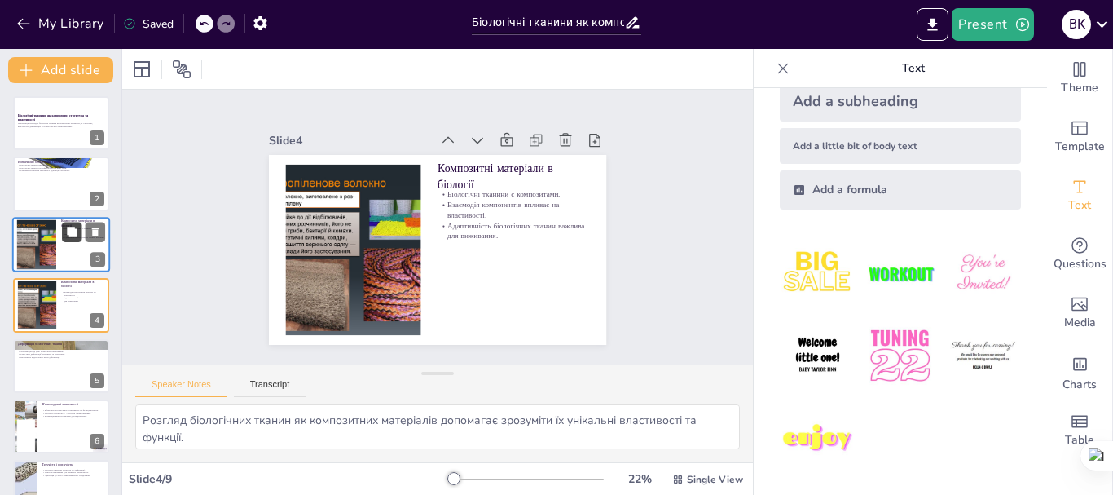
scroll to position [16, 0]
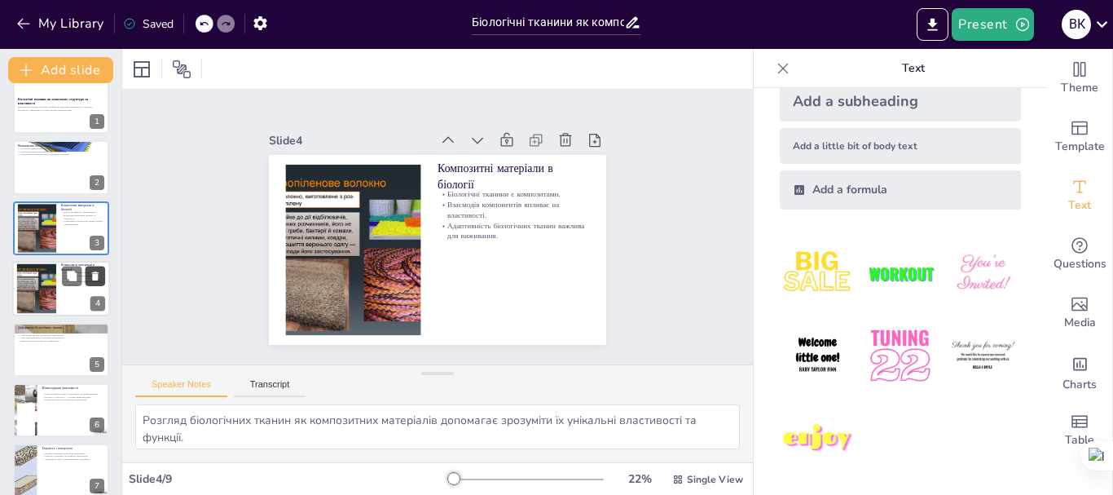
click at [98, 267] on button at bounding box center [96, 277] width 20 height 20
type textarea "Деформація тканин під механічними навантаженнями є ключовим аспектом їх функціо…"
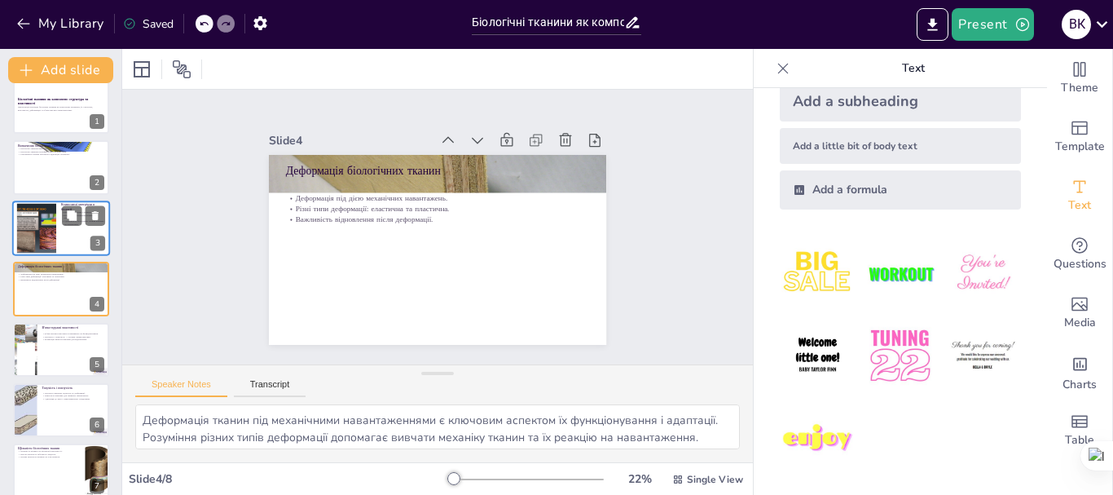
scroll to position [0, 0]
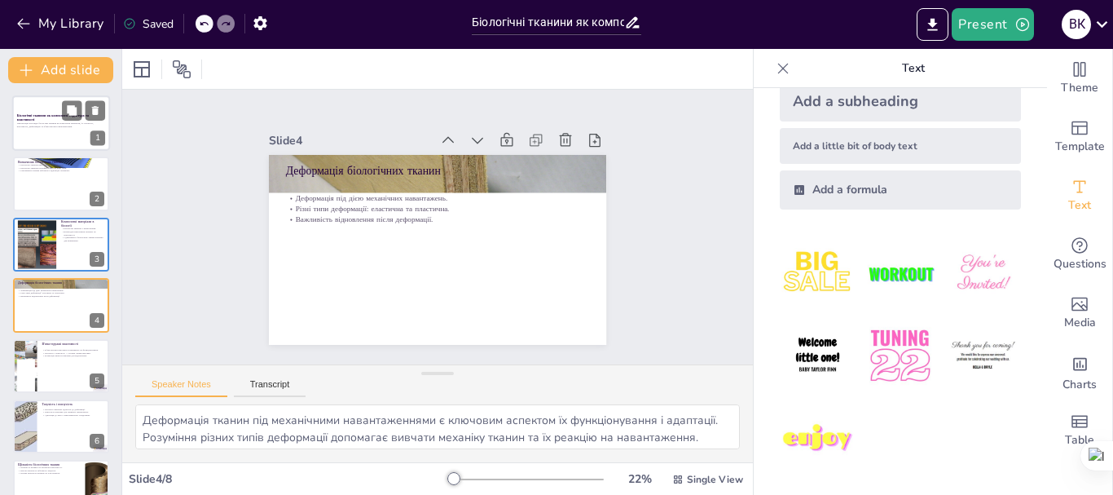
click at [42, 140] on div at bounding box center [61, 122] width 98 height 55
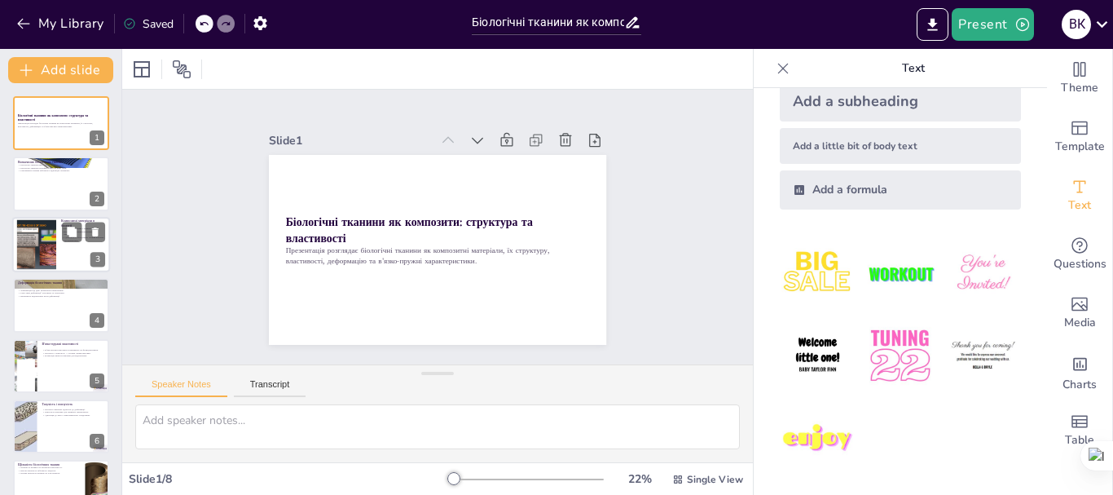
click at [24, 238] on div at bounding box center [36, 244] width 66 height 50
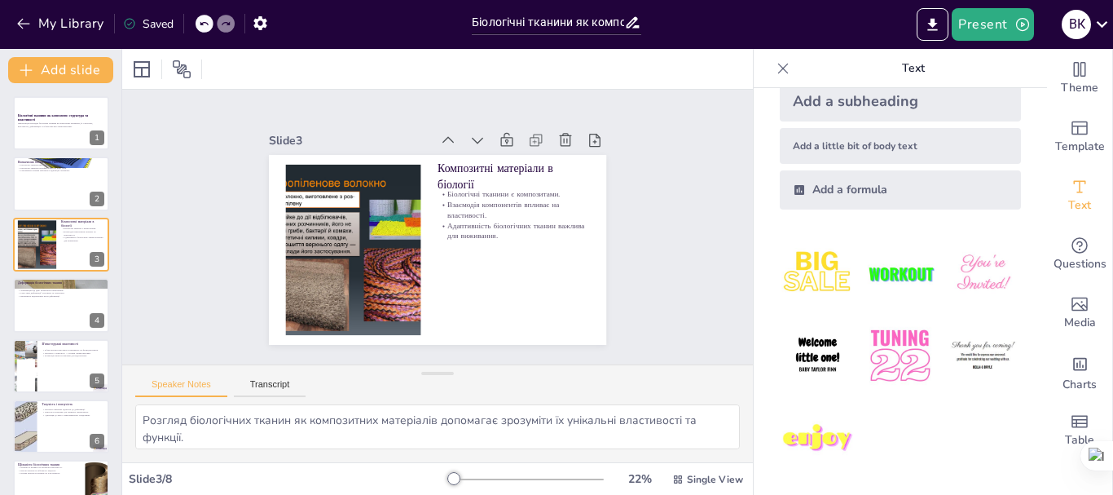
click at [7, 311] on div "Біологічні тканини як композити: структура та властивості Презентація розглядає…" at bounding box center [60, 335] width 121 height 478
click at [17, 310] on div at bounding box center [61, 304] width 98 height 55
type textarea "Деформація тканин під механічними навантаженнями є ключовим аспектом їх функціо…"
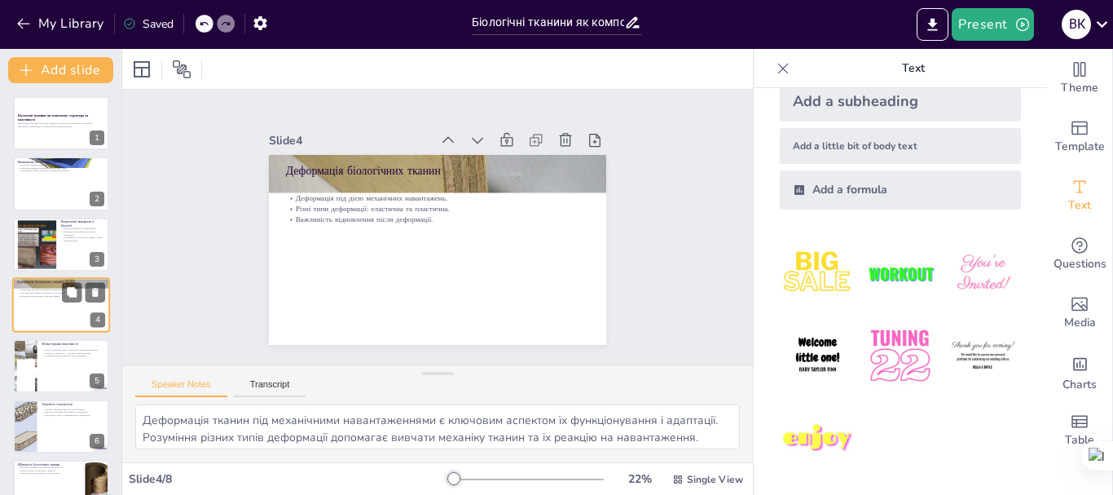
scroll to position [16, 0]
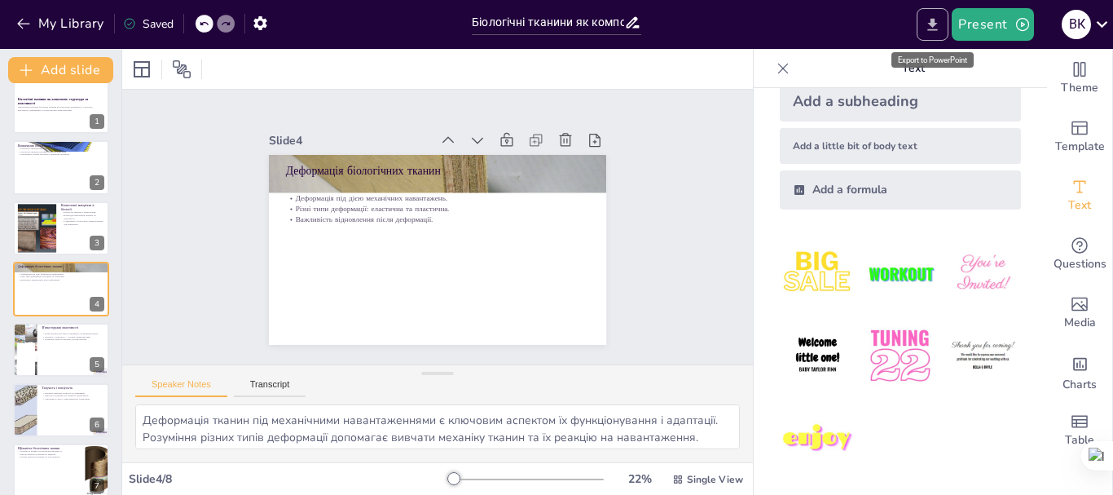
click at [945, 21] on button "Export to PowerPoint" at bounding box center [933, 24] width 32 height 33
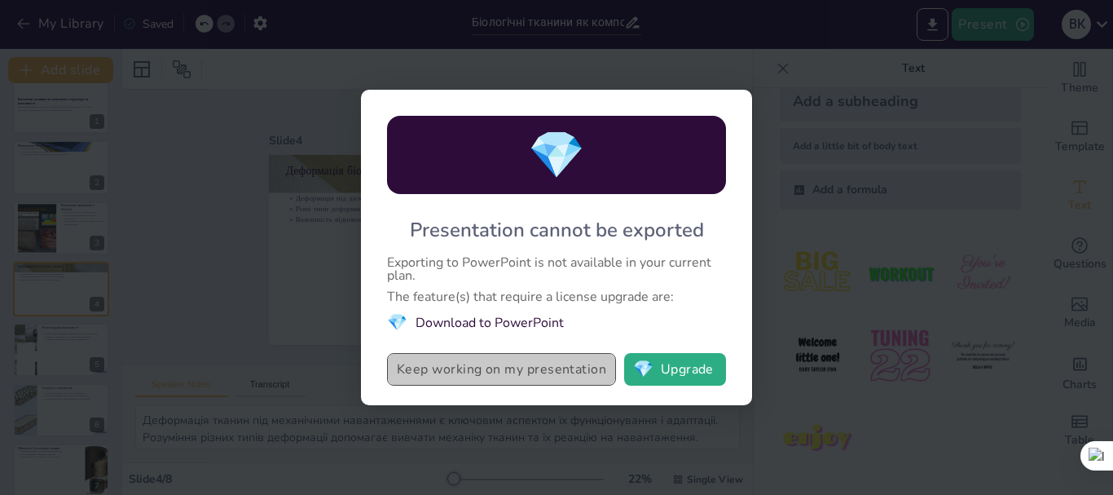
click at [506, 386] on button "Keep working on my presentation" at bounding box center [501, 369] width 229 height 33
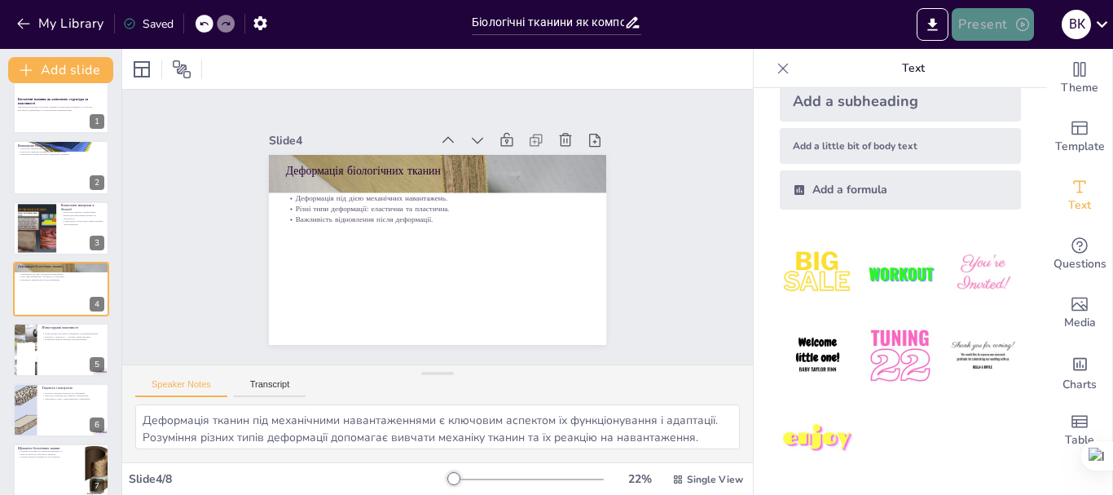
click at [970, 33] on button "Present" at bounding box center [993, 24] width 82 height 33
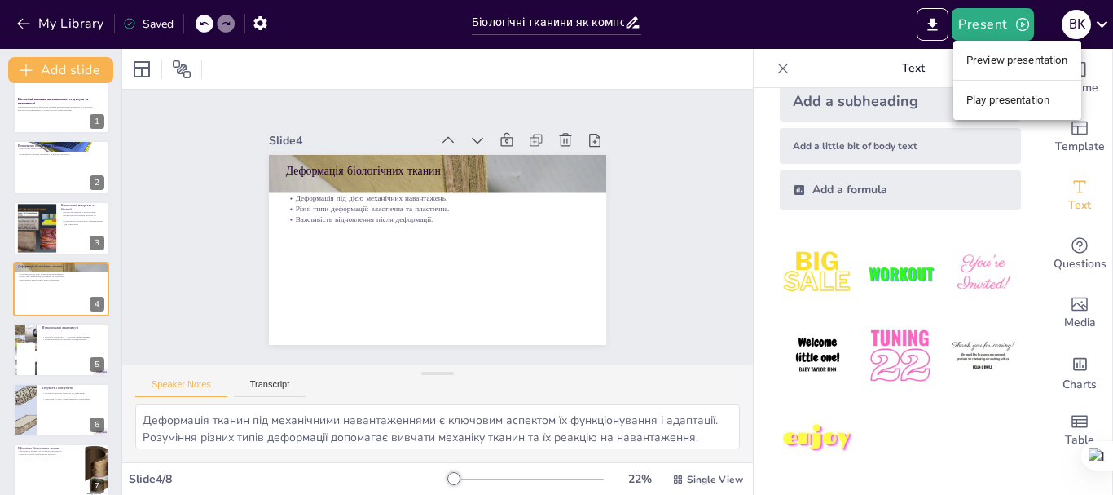
click at [1006, 99] on li "Play presentation" at bounding box center [1018, 100] width 128 height 26
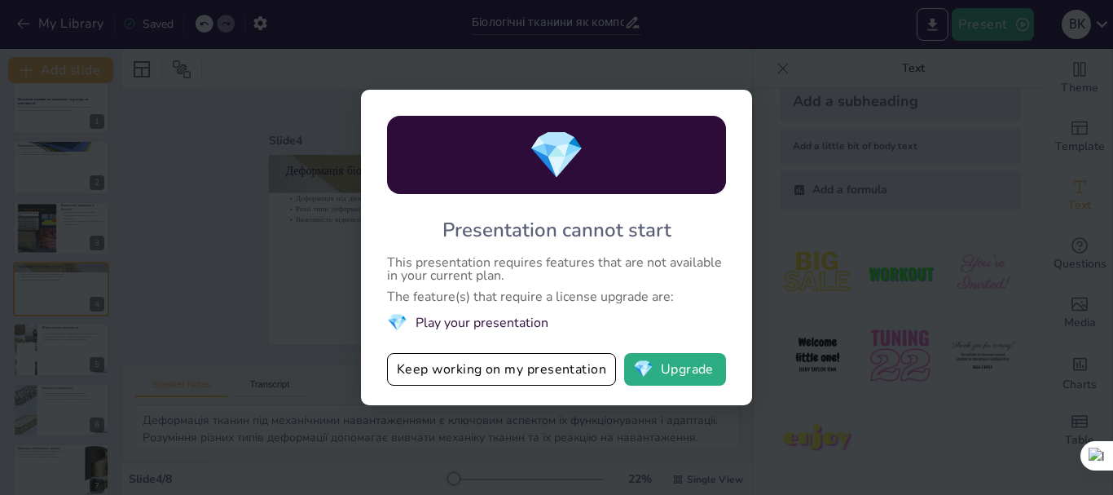
click at [773, 60] on div "💎 Presentation cannot start This presentation requires features that are not av…" at bounding box center [556, 247] width 1113 height 495
click at [703, 86] on div "💎 Presentation cannot start This presentation requires features that are not av…" at bounding box center [556, 247] width 1113 height 495
click at [493, 368] on button "Keep working on my presentation" at bounding box center [501, 369] width 229 height 33
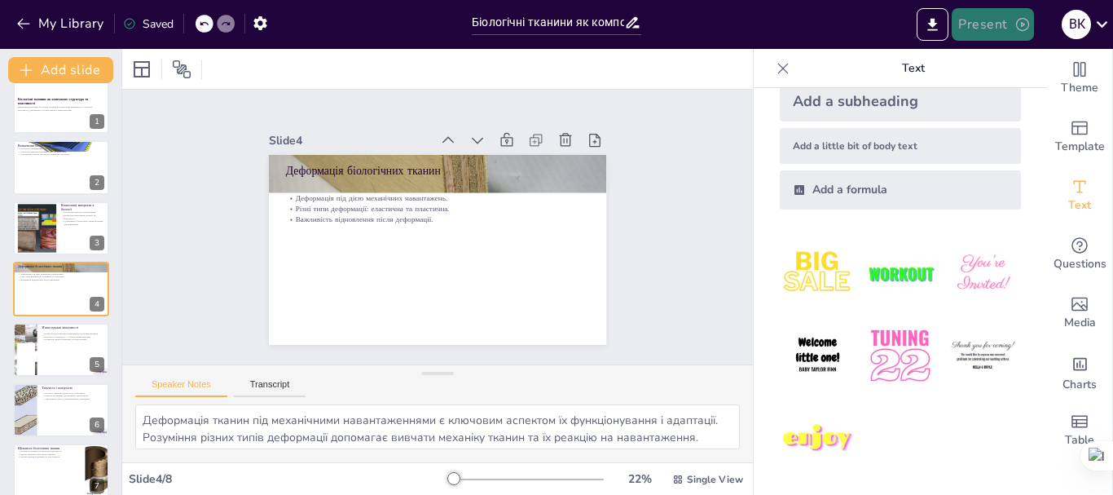
click at [1007, 24] on button "Present" at bounding box center [993, 24] width 82 height 33
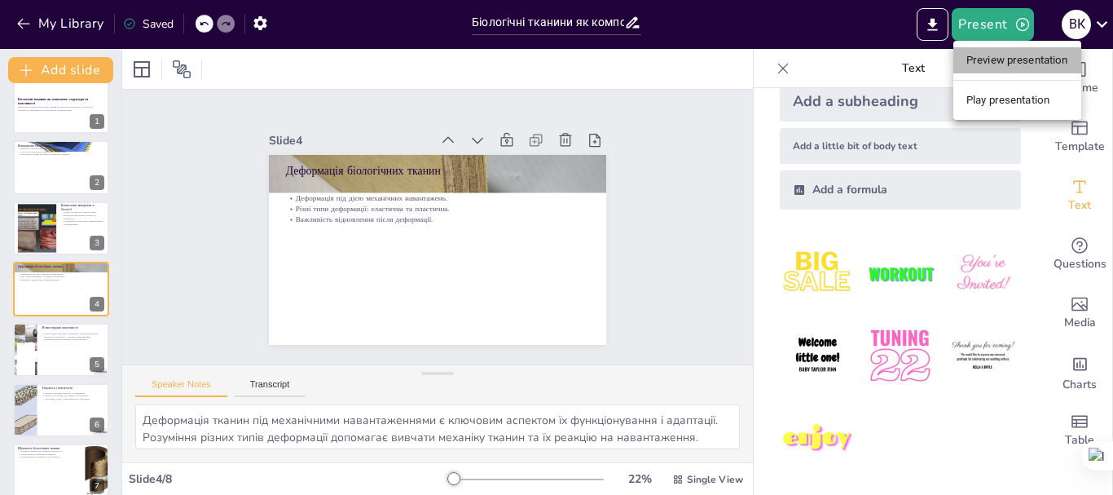
click at [1006, 59] on li "Preview presentation" at bounding box center [1018, 60] width 128 height 26
